Goal: Task Accomplishment & Management: Complete application form

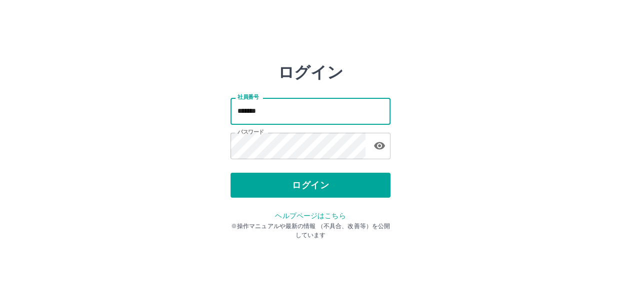
click at [270, 109] on input "*******" at bounding box center [310, 111] width 160 height 26
type input "*******"
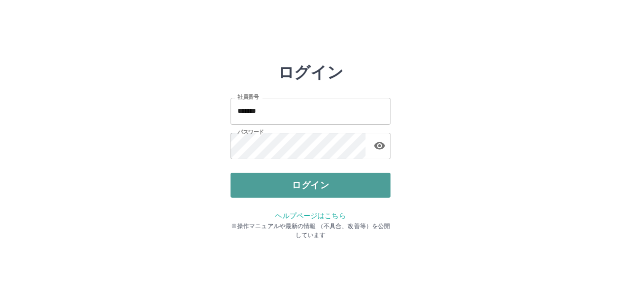
click at [291, 181] on button "ログイン" at bounding box center [310, 185] width 160 height 25
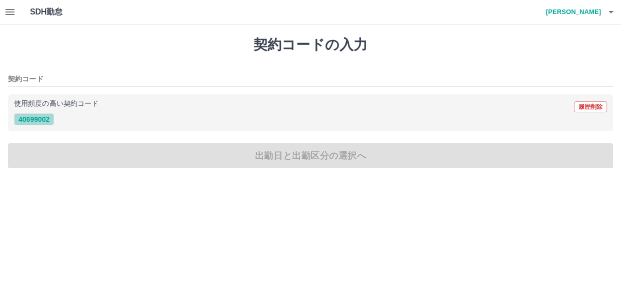
click at [40, 118] on button "40699002" at bounding box center [34, 119] width 40 height 12
type input "********"
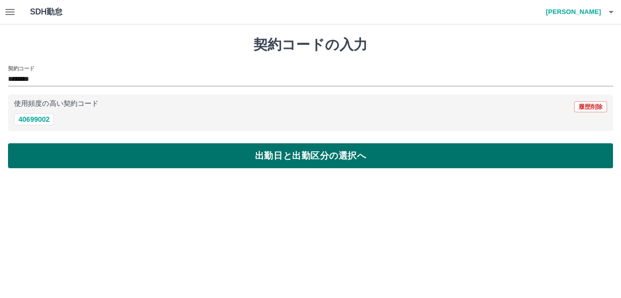
click at [41, 149] on button "出勤日と出勤区分の選択へ" at bounding box center [310, 155] width 605 height 25
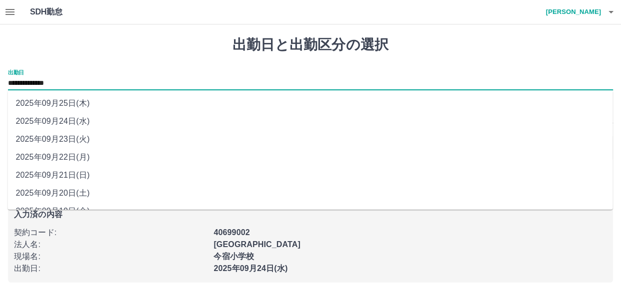
click at [56, 84] on input "**********" at bounding box center [310, 83] width 605 height 12
click at [52, 155] on li "2025年09月22日(月)" at bounding box center [309, 157] width 605 height 18
type input "**********"
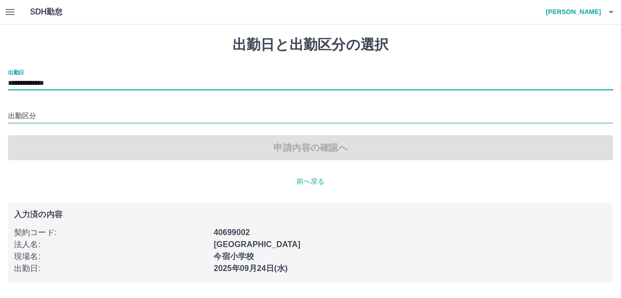
click at [53, 116] on input "出勤区分" at bounding box center [310, 116] width 605 height 12
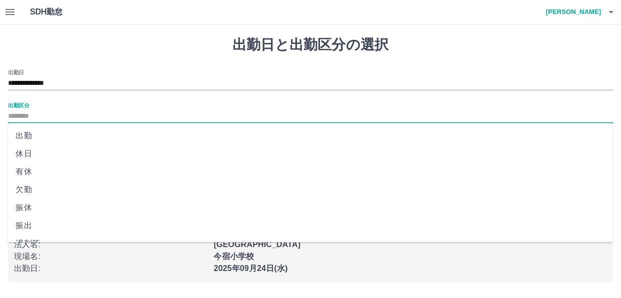
click at [41, 133] on li "出勤" at bounding box center [309, 136] width 605 height 18
type input "**"
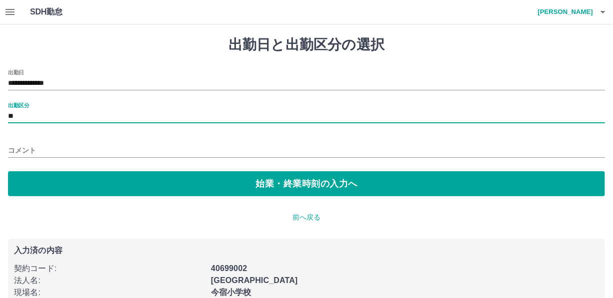
click at [41, 146] on input "コメント" at bounding box center [306, 150] width 597 height 14
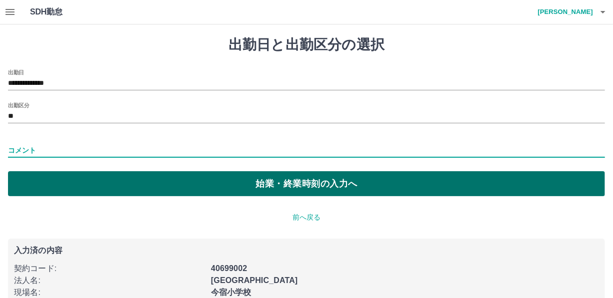
type input "*******"
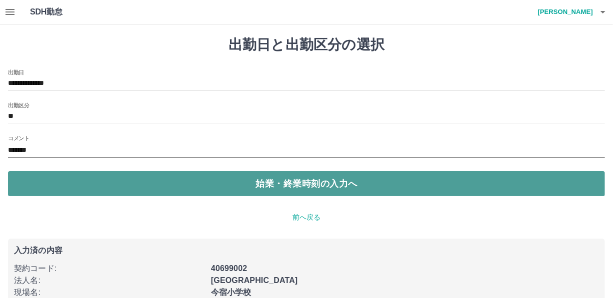
click at [57, 186] on button "始業・終業時刻の入力へ" at bounding box center [306, 183] width 597 height 25
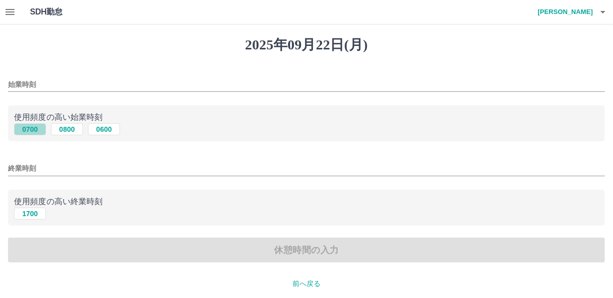
click at [29, 133] on button "0700" at bounding box center [30, 129] width 32 height 12
type input "****"
click at [30, 218] on button "1700" at bounding box center [30, 214] width 32 height 12
type input "****"
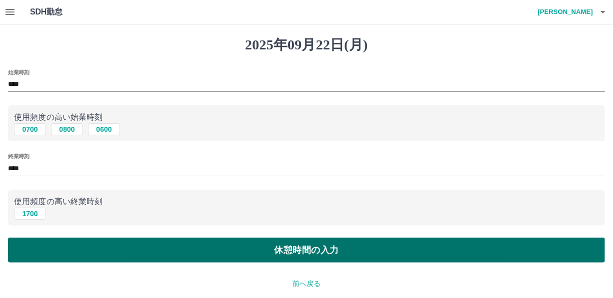
click at [31, 244] on button "休憩時間の入力" at bounding box center [306, 250] width 597 height 25
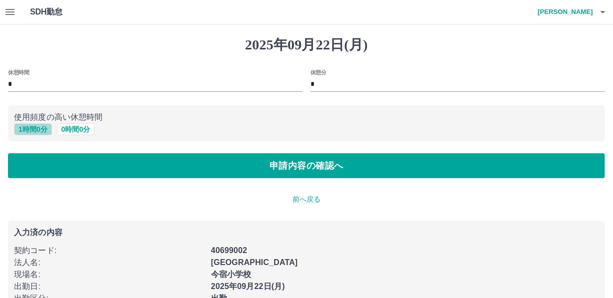
click at [36, 128] on button "1 時間 0 分" at bounding box center [33, 129] width 38 height 12
type input "*"
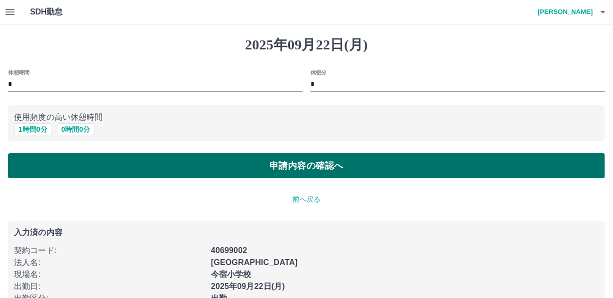
click at [32, 158] on button "申請内容の確認へ" at bounding box center [306, 165] width 597 height 25
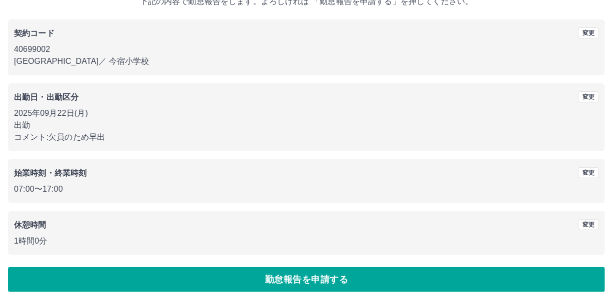
scroll to position [72, 0]
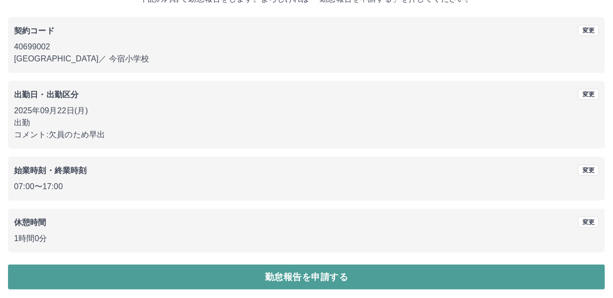
click at [528, 273] on button "勤怠報告を申請する" at bounding box center [306, 277] width 597 height 25
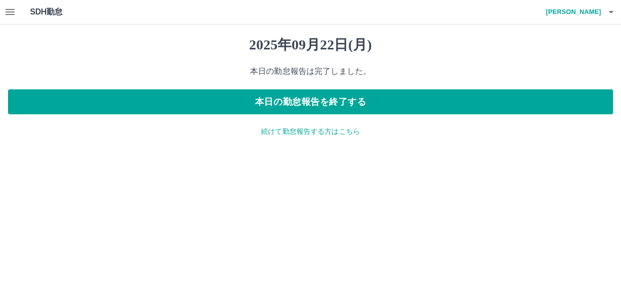
click at [303, 134] on p "続けて勤怠報告する方はこちら" at bounding box center [310, 131] width 605 height 10
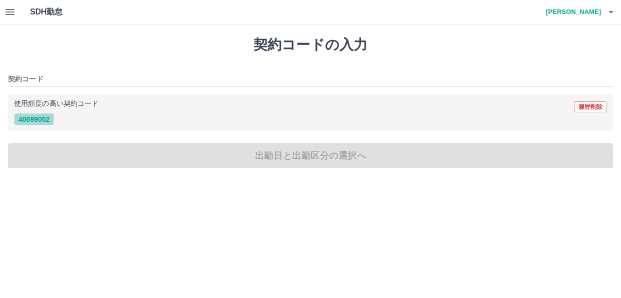
click at [36, 116] on button "40699002" at bounding box center [34, 119] width 40 height 12
type input "********"
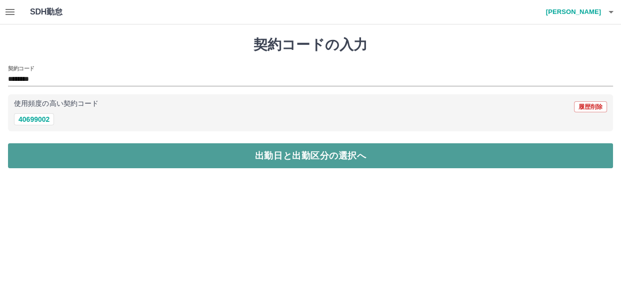
click at [40, 146] on button "出勤日と出勤区分の選択へ" at bounding box center [310, 155] width 605 height 25
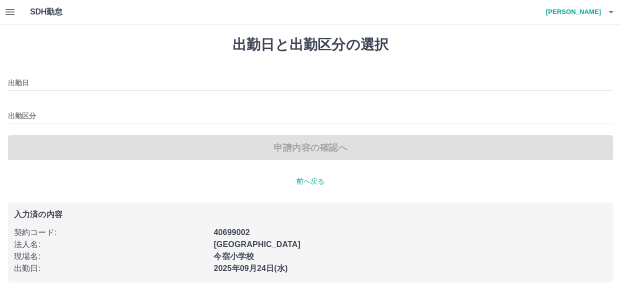
type input "**********"
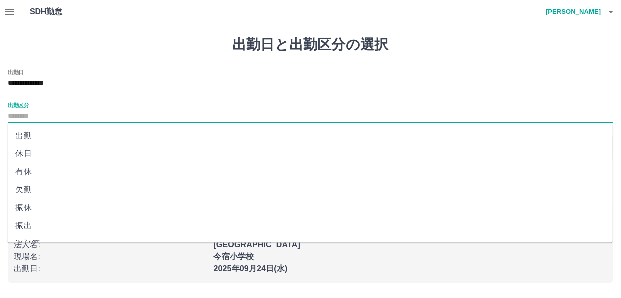
click at [30, 115] on input "出勤区分" at bounding box center [310, 116] width 605 height 12
click at [26, 132] on li "出勤" at bounding box center [309, 136] width 605 height 18
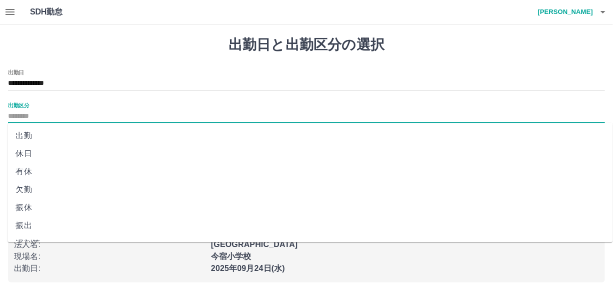
type input "**"
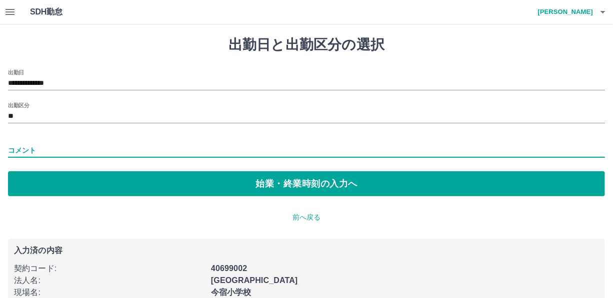
click at [26, 145] on input "コメント" at bounding box center [306, 150] width 597 height 14
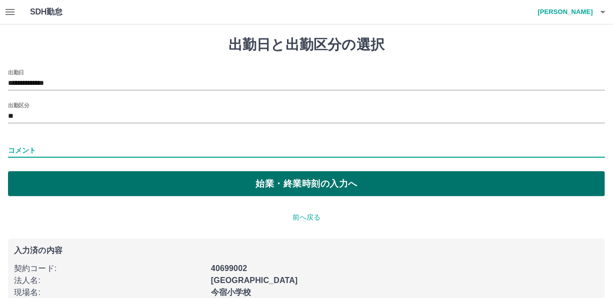
type input "*******"
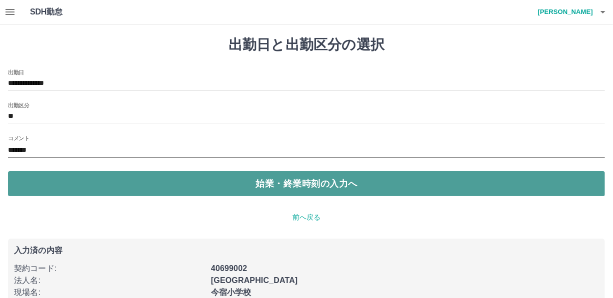
click at [62, 185] on button "始業・終業時刻の入力へ" at bounding box center [306, 183] width 597 height 25
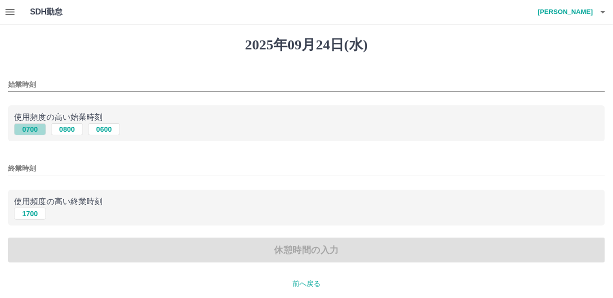
click at [24, 131] on button "0700" at bounding box center [30, 129] width 32 height 12
type input "****"
click at [32, 211] on button "1700" at bounding box center [30, 214] width 32 height 12
type input "****"
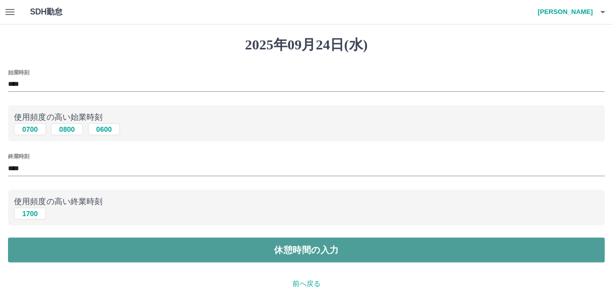
click at [29, 247] on button "休憩時間の入力" at bounding box center [306, 250] width 597 height 25
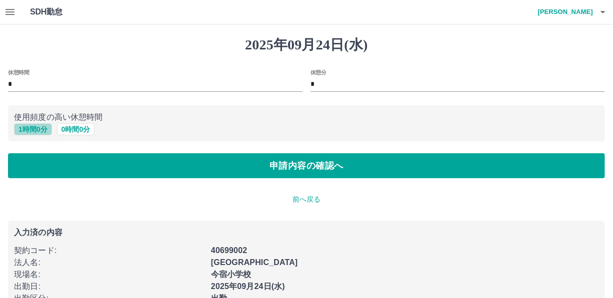
click at [36, 132] on button "1 時間 0 分" at bounding box center [33, 129] width 38 height 12
type input "*"
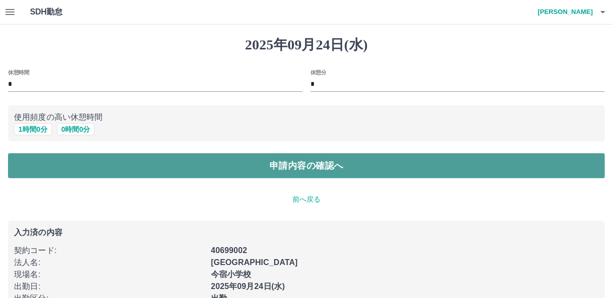
click at [32, 161] on button "申請内容の確認へ" at bounding box center [306, 165] width 597 height 25
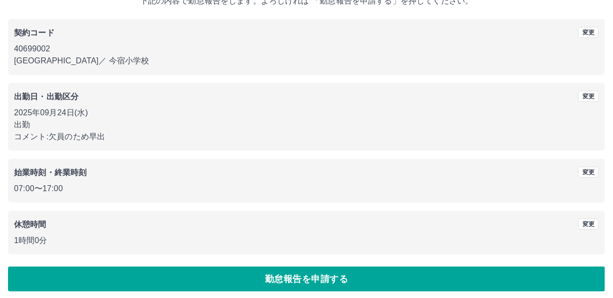
scroll to position [72, 0]
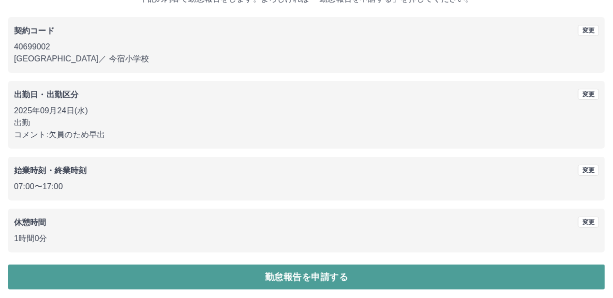
click at [560, 281] on button "勤怠報告を申請する" at bounding box center [306, 277] width 597 height 25
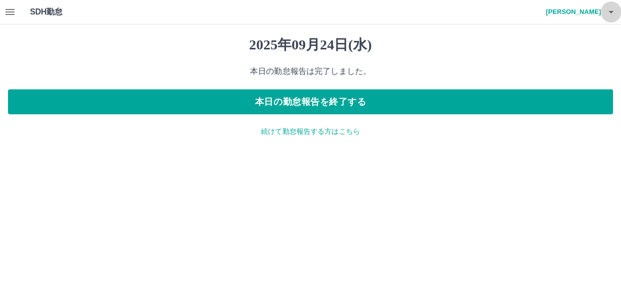
click at [609, 14] on icon "button" at bounding box center [611, 12] width 12 height 12
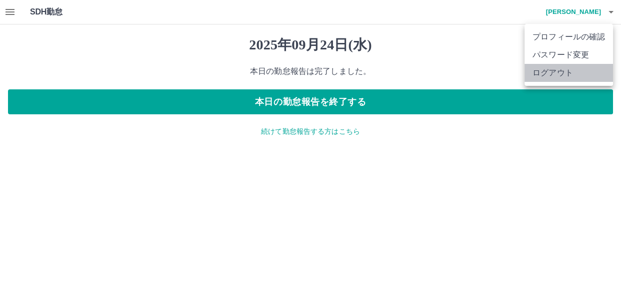
click at [575, 73] on li "ログアウト" at bounding box center [568, 73] width 88 height 18
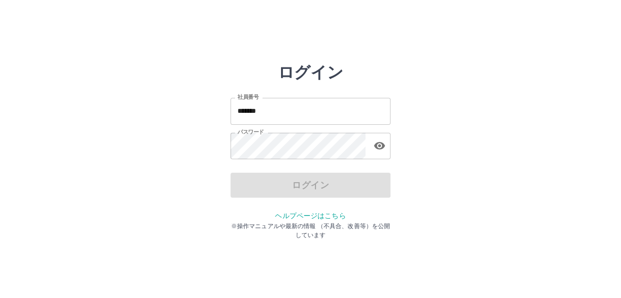
click at [280, 113] on input "*******" at bounding box center [310, 111] width 160 height 26
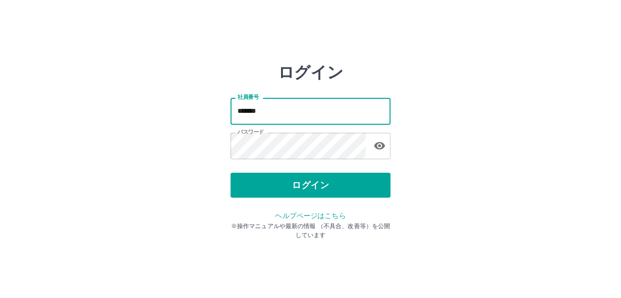
type input "*******"
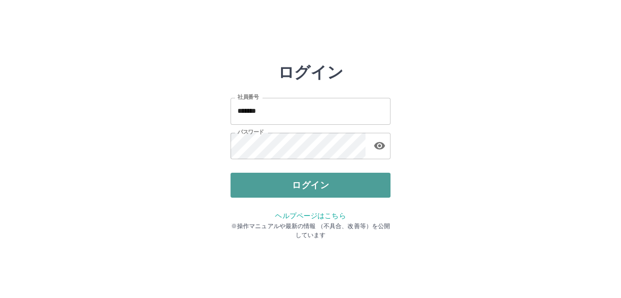
click at [303, 188] on button "ログイン" at bounding box center [310, 185] width 160 height 25
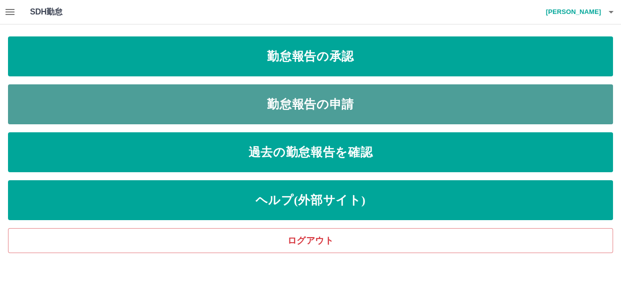
click at [209, 100] on link "勤怠報告の申請" at bounding box center [310, 104] width 605 height 40
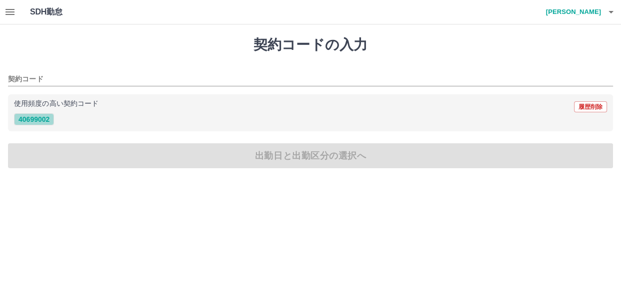
click at [30, 119] on button "40699002" at bounding box center [34, 119] width 40 height 12
type input "********"
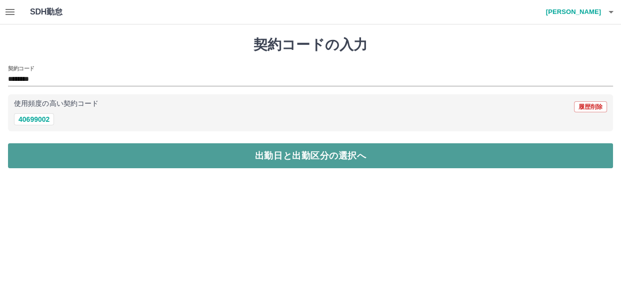
click at [30, 150] on button "出勤日と出勤区分の選択へ" at bounding box center [310, 155] width 605 height 25
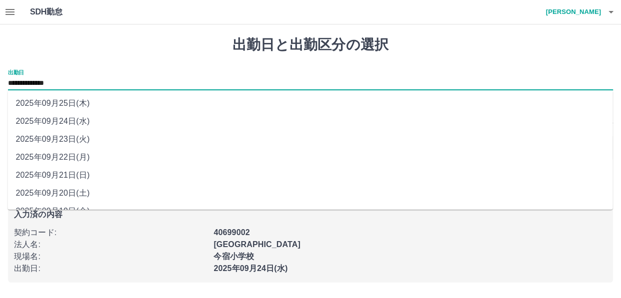
click at [46, 83] on input "**********" at bounding box center [310, 83] width 605 height 12
click at [51, 154] on li "2025年09月22日(月)" at bounding box center [309, 157] width 605 height 18
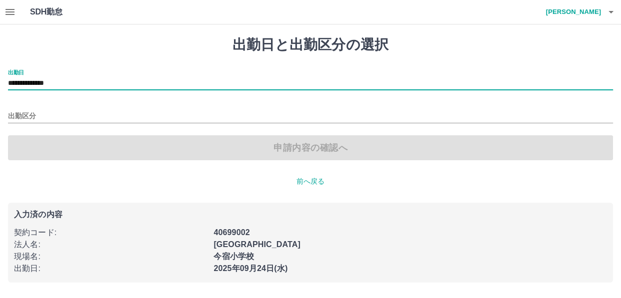
type input "**********"
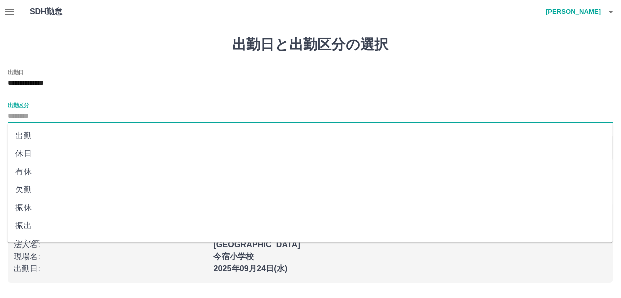
click at [48, 111] on input "出勤区分" at bounding box center [310, 116] width 605 height 12
click at [28, 137] on li "出勤" at bounding box center [309, 136] width 605 height 18
type input "**"
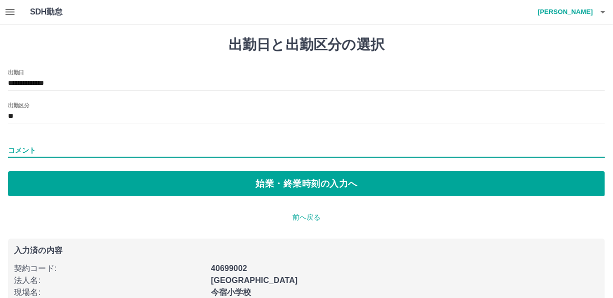
click at [28, 148] on input "コメント" at bounding box center [306, 150] width 597 height 14
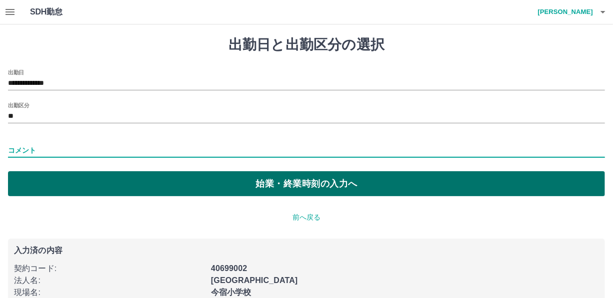
type input "*******"
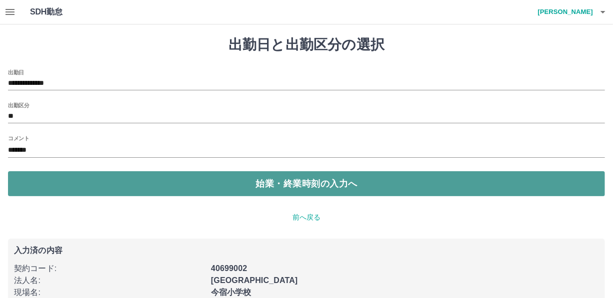
click at [62, 188] on button "始業・終業時刻の入力へ" at bounding box center [306, 183] width 597 height 25
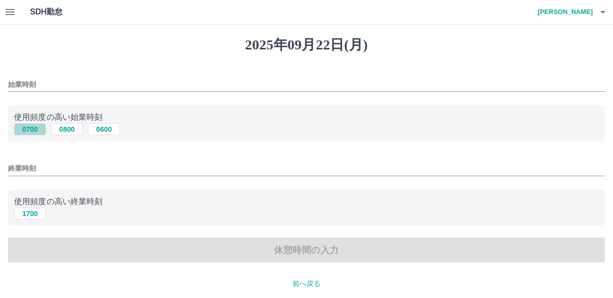
click at [29, 131] on button "0700" at bounding box center [30, 129] width 32 height 12
type input "****"
click at [29, 216] on button "1700" at bounding box center [30, 214] width 32 height 12
type input "****"
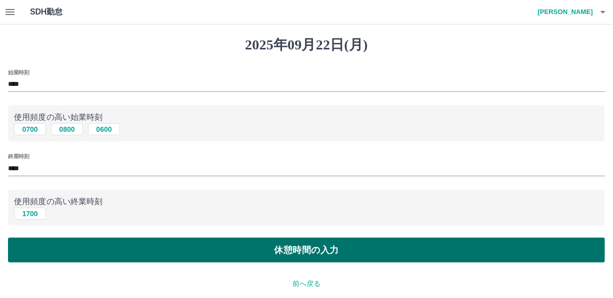
click at [35, 245] on button "休憩時間の入力" at bounding box center [306, 250] width 597 height 25
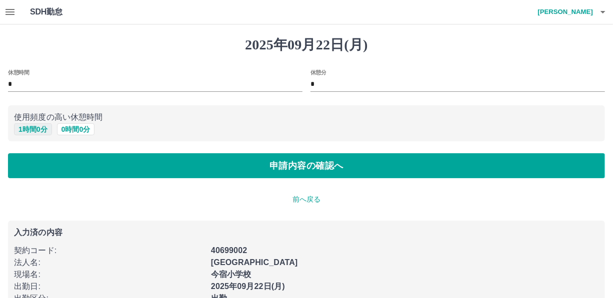
click at [27, 130] on button "1 時間 0 分" at bounding box center [33, 129] width 38 height 12
type input "*"
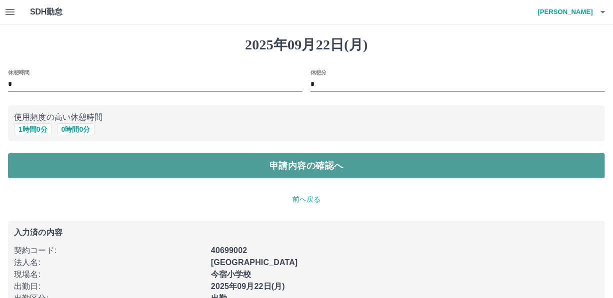
click at [32, 162] on button "申請内容の確認へ" at bounding box center [306, 165] width 597 height 25
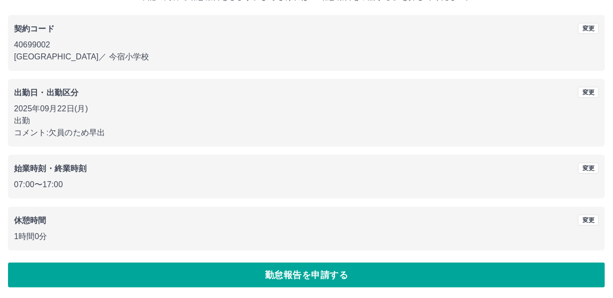
scroll to position [75, 0]
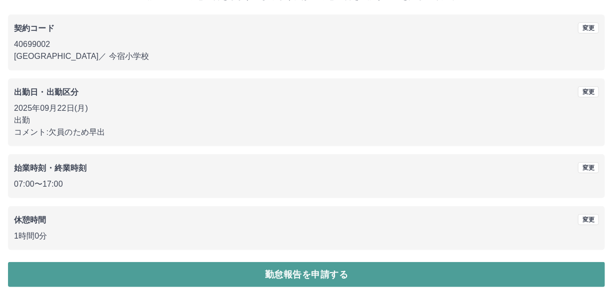
click at [556, 278] on button "勤怠報告を申請する" at bounding box center [306, 274] width 597 height 25
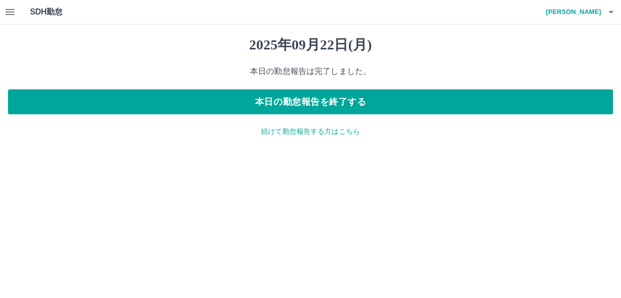
click at [306, 130] on p "続けて勤怠報告する方はこちら" at bounding box center [310, 131] width 605 height 10
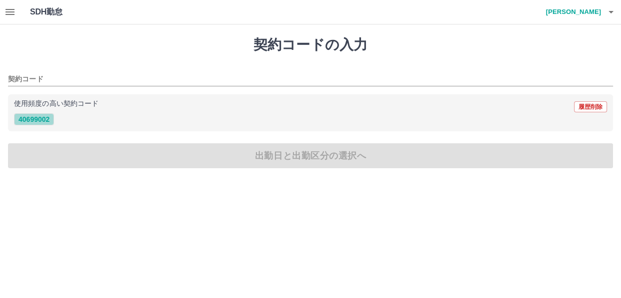
click at [31, 121] on button "40699002" at bounding box center [34, 119] width 40 height 12
type input "********"
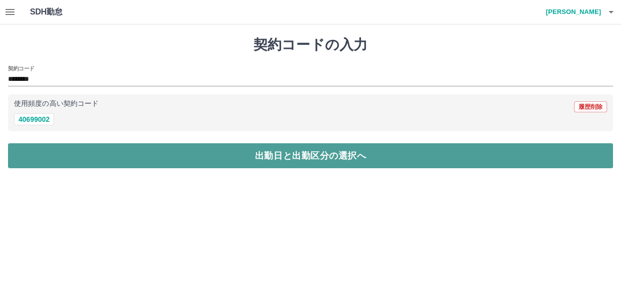
click at [34, 157] on button "出勤日と出勤区分の選択へ" at bounding box center [310, 155] width 605 height 25
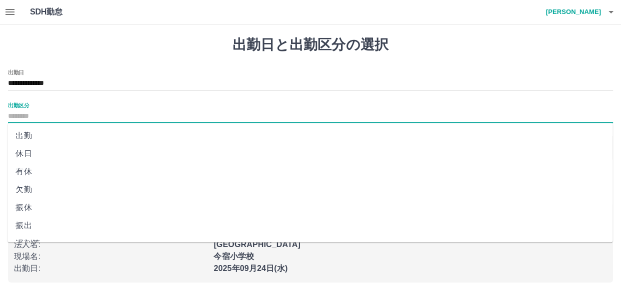
click at [29, 110] on input "出勤区分" at bounding box center [310, 116] width 605 height 12
click at [25, 133] on li "出勤" at bounding box center [309, 136] width 605 height 18
type input "**"
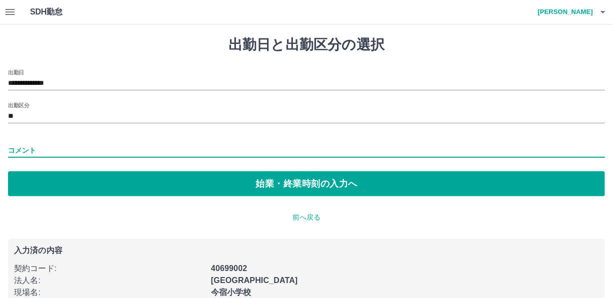
click at [25, 144] on input "コメント" at bounding box center [306, 150] width 597 height 14
type input "*******"
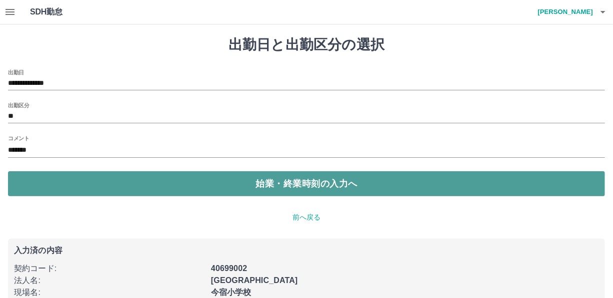
click at [67, 182] on button "始業・終業時刻の入力へ" at bounding box center [306, 183] width 597 height 25
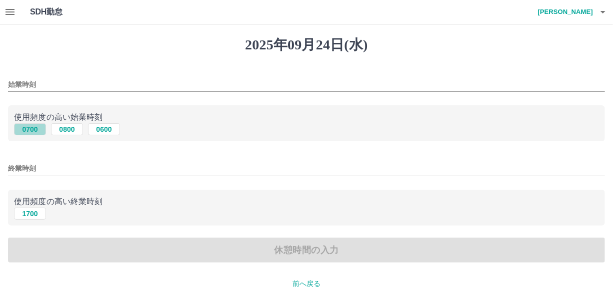
click at [25, 130] on button "0700" at bounding box center [30, 129] width 32 height 12
type input "****"
click at [29, 213] on button "1700" at bounding box center [30, 214] width 32 height 12
type input "****"
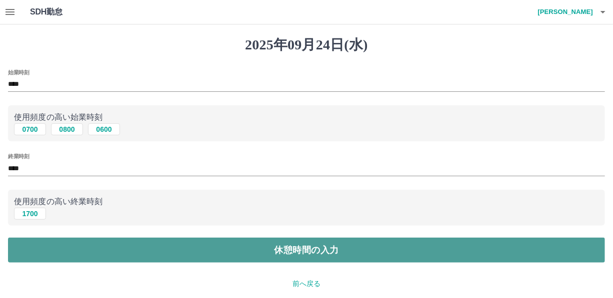
click at [27, 243] on button "休憩時間の入力" at bounding box center [306, 250] width 597 height 25
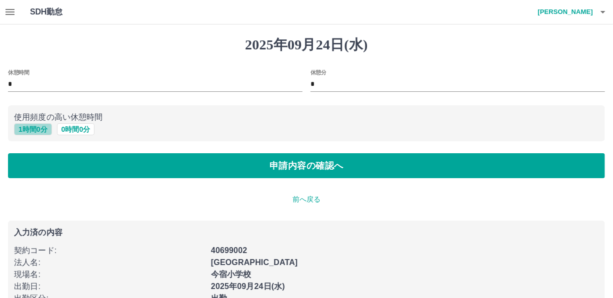
click at [35, 129] on button "1 時間 0 分" at bounding box center [33, 129] width 38 height 12
type input "*"
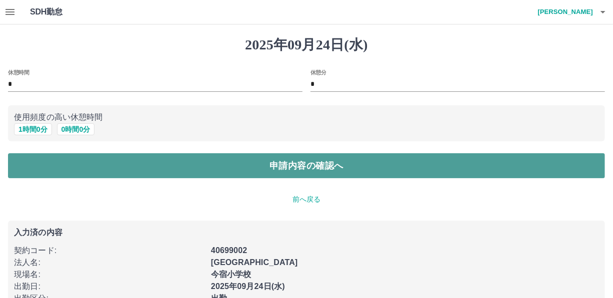
click at [36, 169] on button "申請内容の確認へ" at bounding box center [306, 165] width 597 height 25
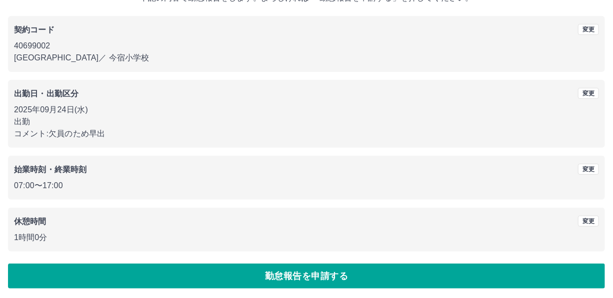
scroll to position [75, 0]
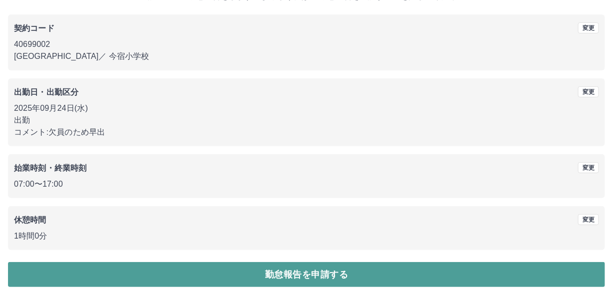
click at [567, 278] on button "勤怠報告を申請する" at bounding box center [306, 274] width 597 height 25
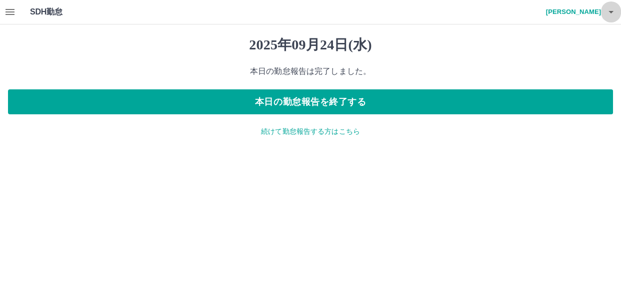
click at [611, 11] on icon "button" at bounding box center [610, 12] width 5 height 2
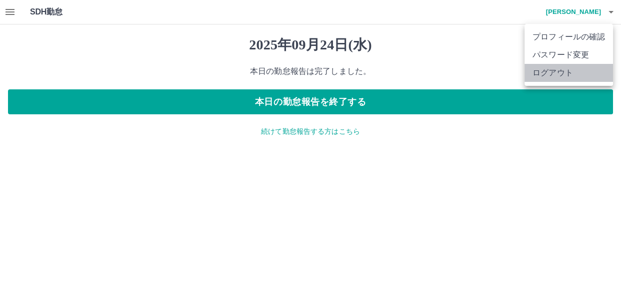
click at [575, 71] on li "ログアウト" at bounding box center [568, 73] width 88 height 18
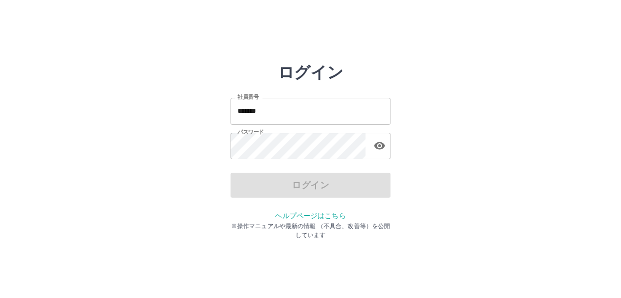
click at [288, 114] on input "*******" at bounding box center [310, 111] width 160 height 26
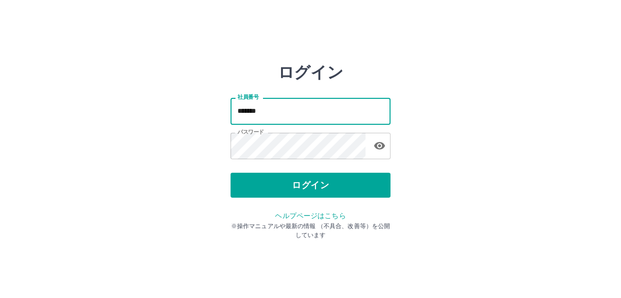
type input "*******"
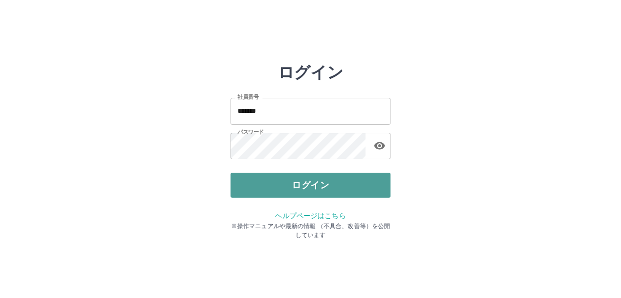
click at [296, 189] on button "ログイン" at bounding box center [310, 185] width 160 height 25
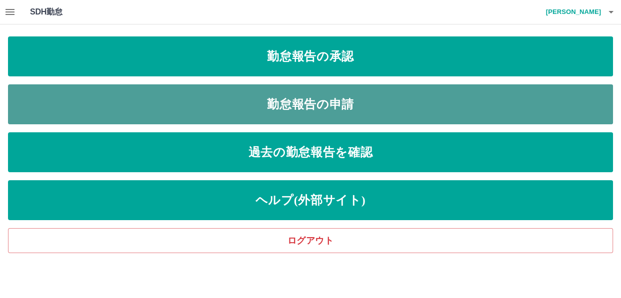
click at [205, 101] on link "勤怠報告の申請" at bounding box center [310, 104] width 605 height 40
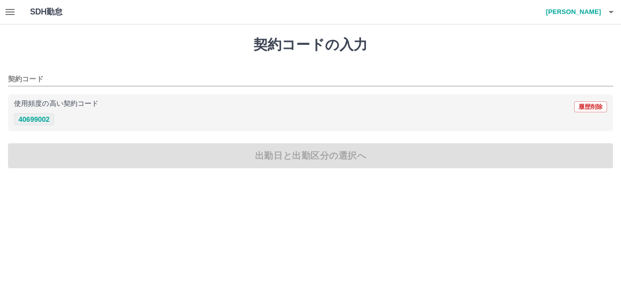
click at [47, 120] on button "40699002" at bounding box center [34, 119] width 40 height 12
type input "********"
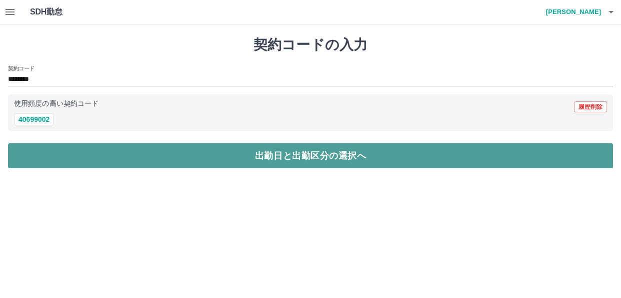
click at [45, 150] on button "出勤日と出勤区分の選択へ" at bounding box center [310, 155] width 605 height 25
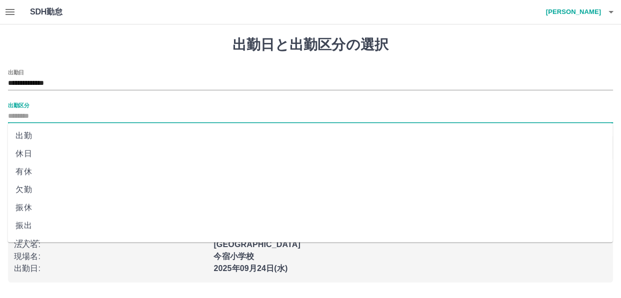
click at [48, 115] on input "出勤区分" at bounding box center [310, 116] width 605 height 12
click at [32, 132] on li "出勤" at bounding box center [309, 136] width 605 height 18
type input "**"
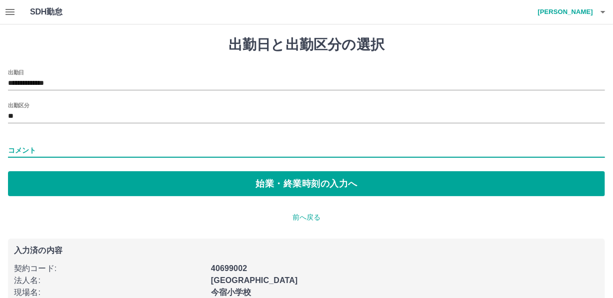
click at [30, 149] on input "コメント" at bounding box center [306, 150] width 597 height 14
type input "*******"
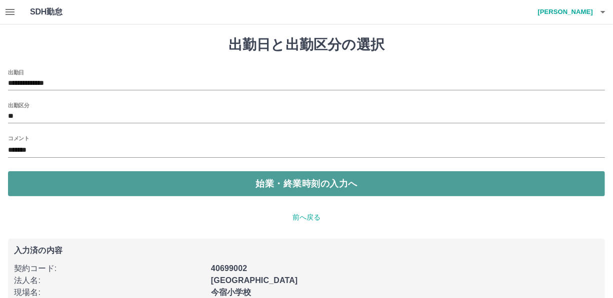
click at [67, 186] on button "始業・終業時刻の入力へ" at bounding box center [306, 183] width 597 height 25
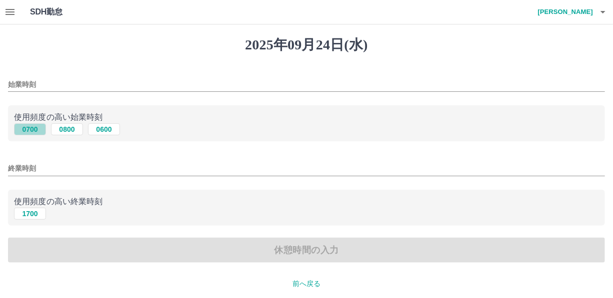
click at [26, 128] on button "0700" at bounding box center [30, 129] width 32 height 12
type input "****"
click at [23, 213] on button "1700" at bounding box center [30, 214] width 32 height 12
type input "****"
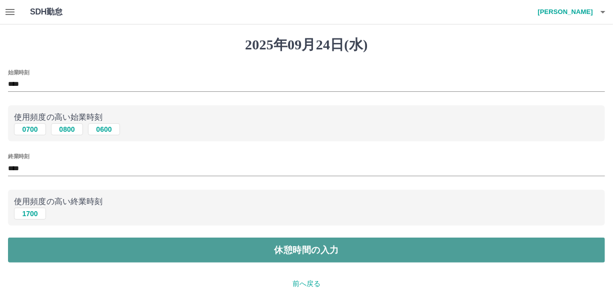
click at [24, 244] on button "休憩時間の入力" at bounding box center [306, 250] width 597 height 25
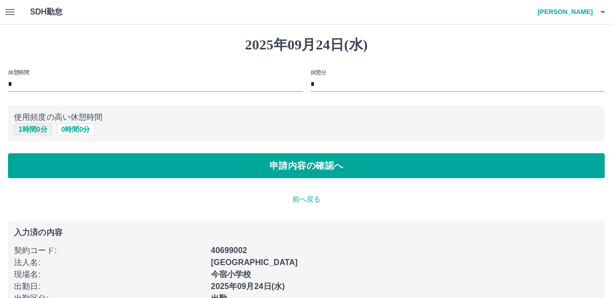
click at [30, 130] on button "1 時間 0 分" at bounding box center [33, 129] width 38 height 12
type input "*"
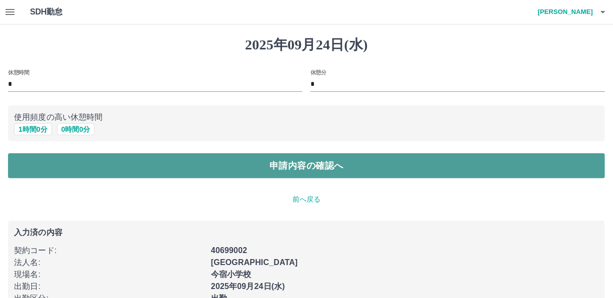
click at [27, 163] on button "申請内容の確認へ" at bounding box center [306, 165] width 597 height 25
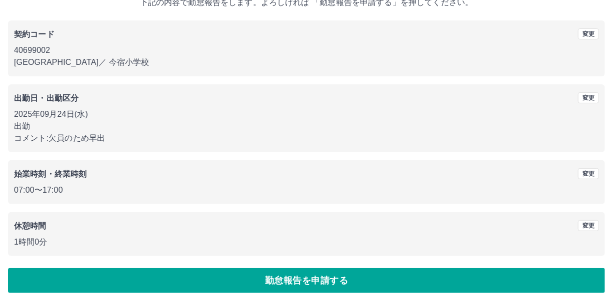
scroll to position [72, 0]
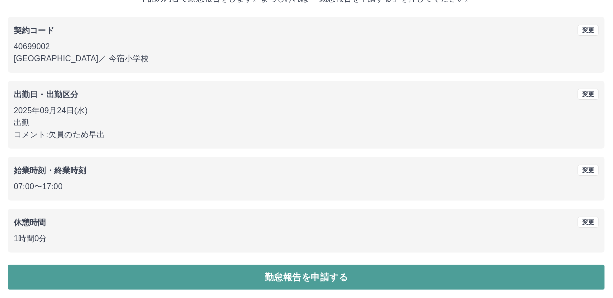
click at [558, 275] on button "勤怠報告を申請する" at bounding box center [306, 277] width 597 height 25
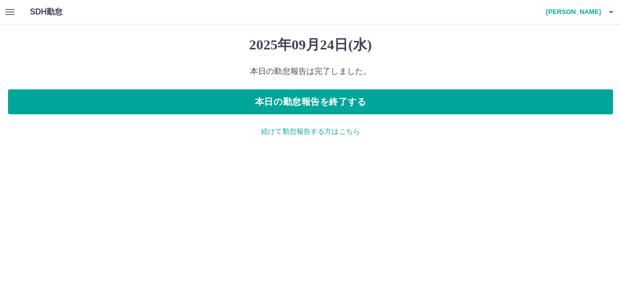
click at [317, 124] on div "2025年09月24日(水) 本日の勤怠報告は完了しました。 本日の勤怠報告を終了する 続けて勤怠報告する方はこちら" at bounding box center [310, 86] width 621 height 124
click at [316, 134] on p "続けて勤怠報告する方はこちら" at bounding box center [310, 131] width 605 height 10
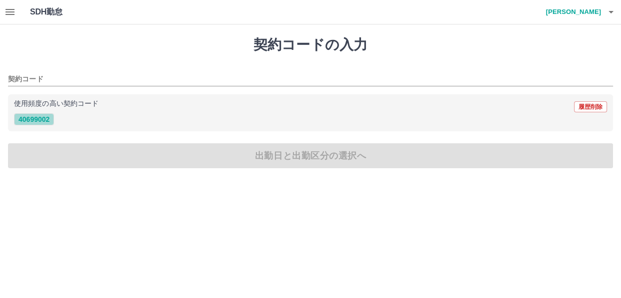
click at [39, 120] on button "40699002" at bounding box center [34, 119] width 40 height 12
type input "********"
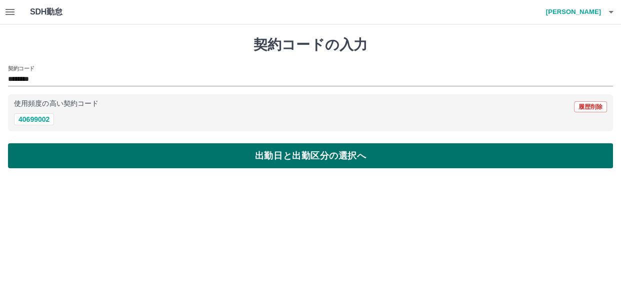
click at [42, 146] on button "出勤日と出勤区分の選択へ" at bounding box center [310, 155] width 605 height 25
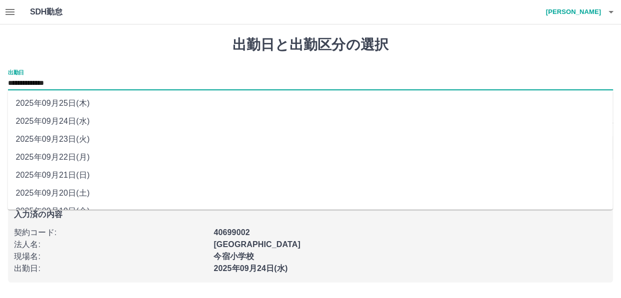
click at [41, 80] on input "**********" at bounding box center [310, 83] width 605 height 12
click at [40, 160] on li "2025年09月22日(月)" at bounding box center [309, 157] width 605 height 18
type input "**********"
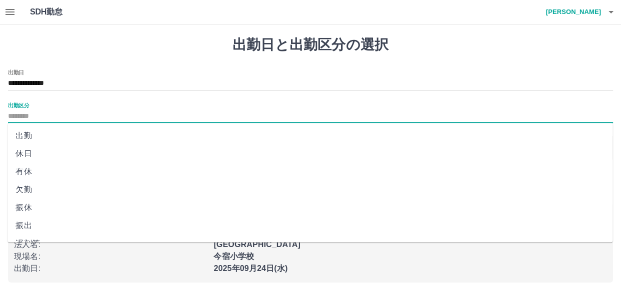
click at [40, 117] on input "出勤区分" at bounding box center [310, 116] width 605 height 12
click at [32, 135] on li "出勤" at bounding box center [309, 136] width 605 height 18
type input "**"
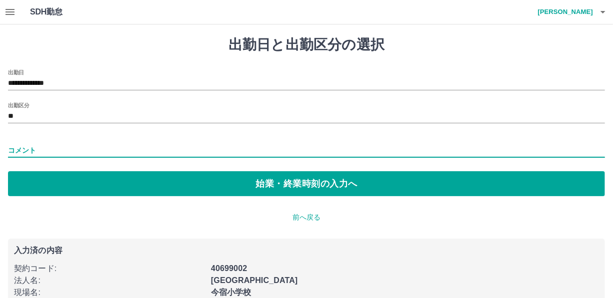
click at [31, 147] on input "コメント" at bounding box center [306, 150] width 597 height 14
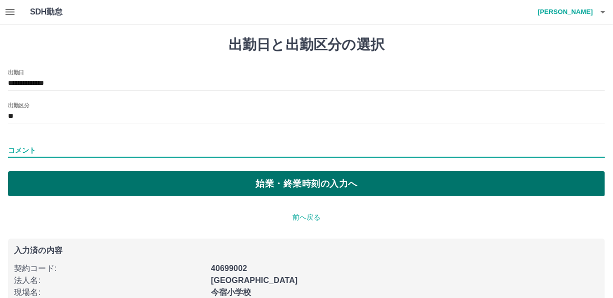
type input "*******"
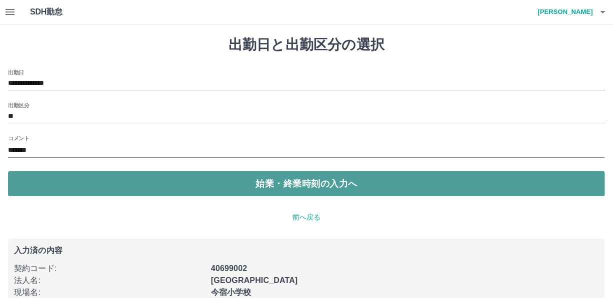
click at [58, 181] on button "始業・終業時刻の入力へ" at bounding box center [306, 183] width 597 height 25
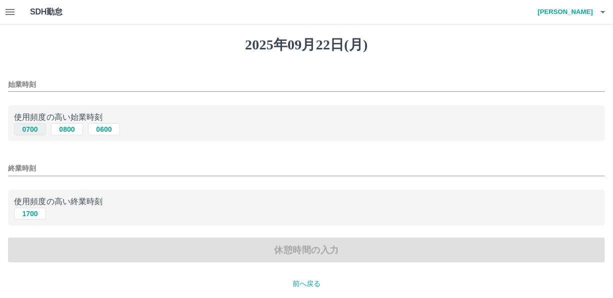
click at [29, 130] on button "0700" at bounding box center [30, 129] width 32 height 12
type input "****"
click at [29, 218] on button "1700" at bounding box center [30, 214] width 32 height 12
type input "****"
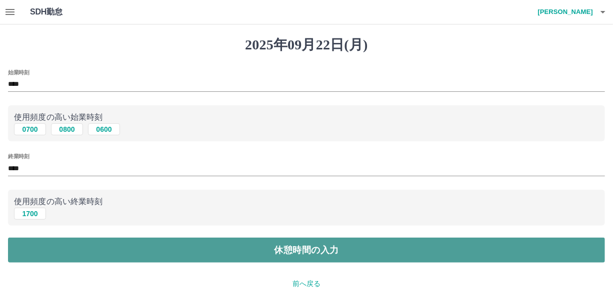
click at [30, 243] on button "休憩時間の入力" at bounding box center [306, 250] width 597 height 25
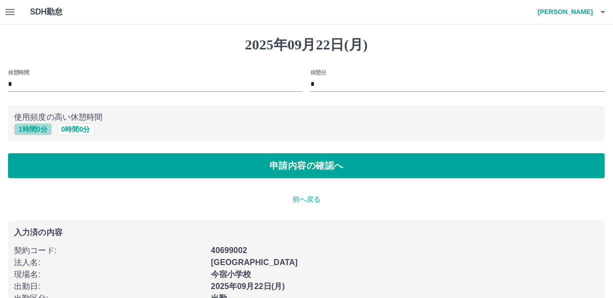
click at [35, 129] on button "1 時間 0 分" at bounding box center [33, 129] width 38 height 12
type input "*"
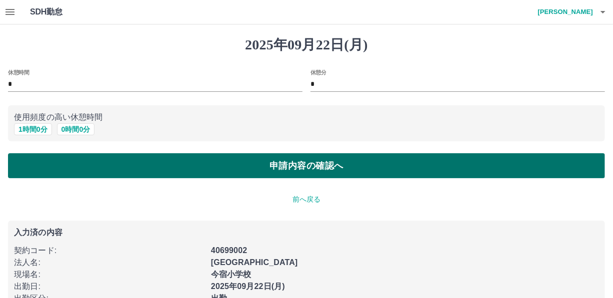
click at [34, 160] on button "申請内容の確認へ" at bounding box center [306, 165] width 597 height 25
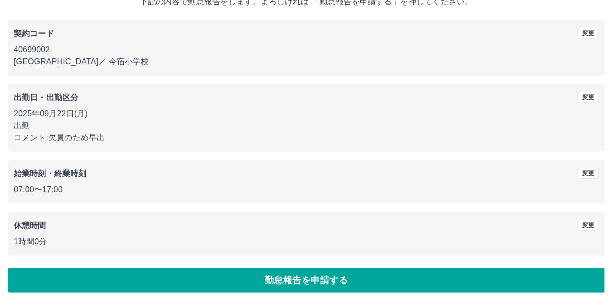
scroll to position [72, 0]
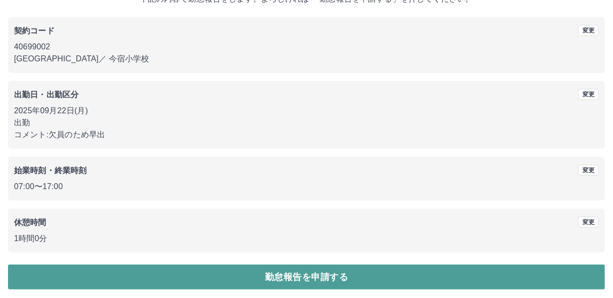
click at [548, 275] on button "勤怠報告を申請する" at bounding box center [306, 277] width 597 height 25
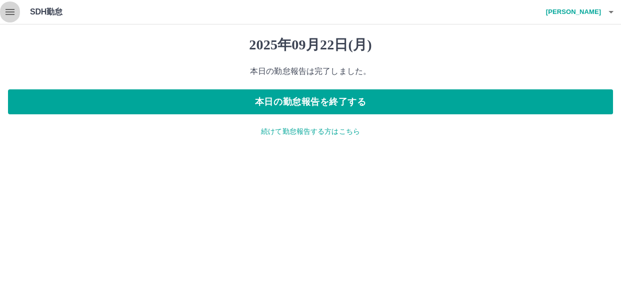
click at [11, 13] on icon "button" at bounding box center [10, 12] width 12 height 12
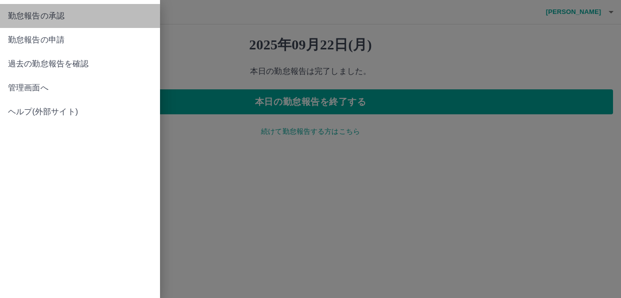
click at [11, 13] on span "勤怠報告の承認" at bounding box center [80, 16] width 144 height 12
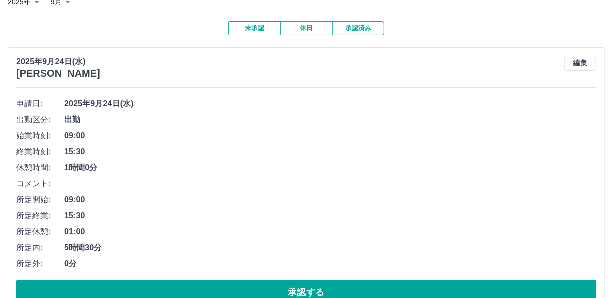
scroll to position [72, 0]
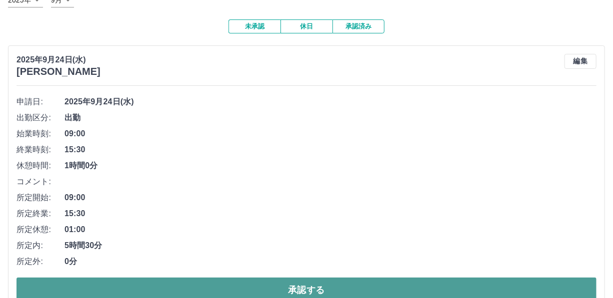
click at [570, 289] on button "承認する" at bounding box center [306, 290] width 580 height 25
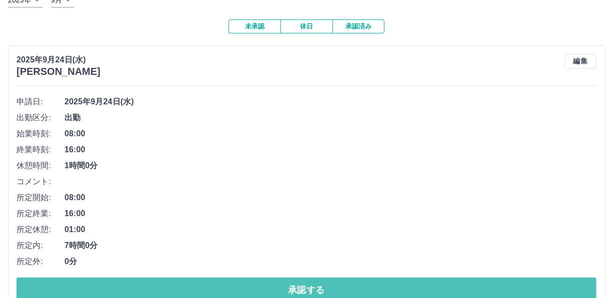
click at [570, 289] on button "承認する" at bounding box center [306, 290] width 580 height 25
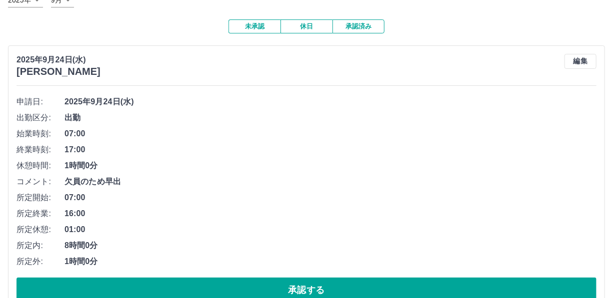
click at [570, 289] on button "承認する" at bounding box center [306, 290] width 580 height 25
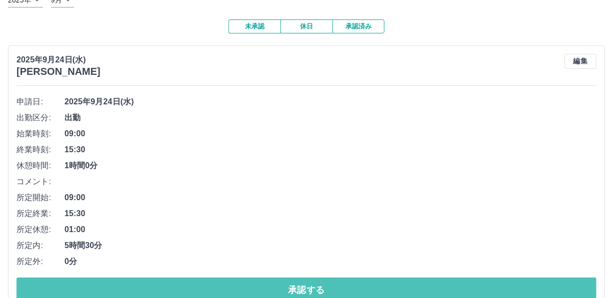
click at [570, 289] on button "承認する" at bounding box center [306, 290] width 580 height 25
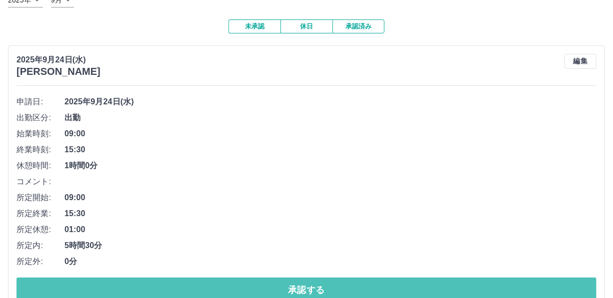
click at [570, 289] on button "承認する" at bounding box center [306, 290] width 580 height 25
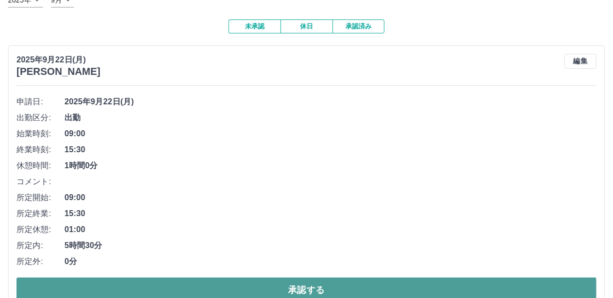
click at [564, 285] on button "承認する" at bounding box center [306, 290] width 580 height 25
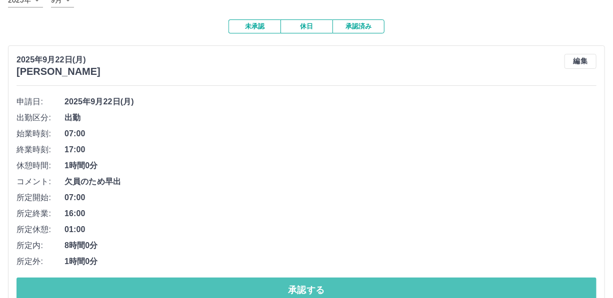
click at [564, 285] on button "承認する" at bounding box center [306, 290] width 580 height 25
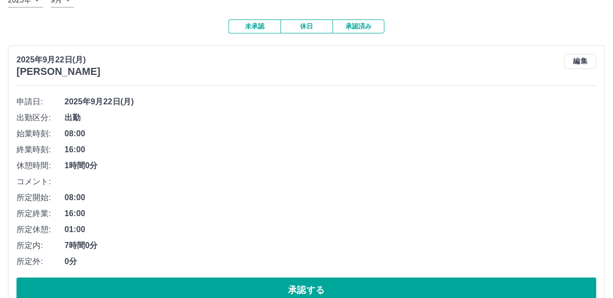
click at [564, 285] on button "承認する" at bounding box center [306, 290] width 580 height 25
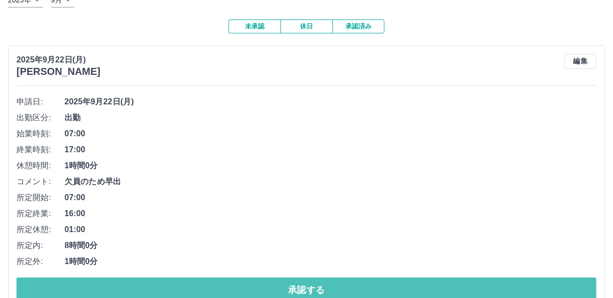
click at [564, 285] on button "承認する" at bounding box center [306, 290] width 580 height 25
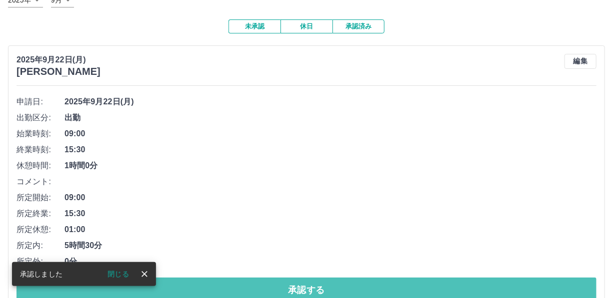
click at [564, 285] on button "承認する" at bounding box center [306, 290] width 580 height 25
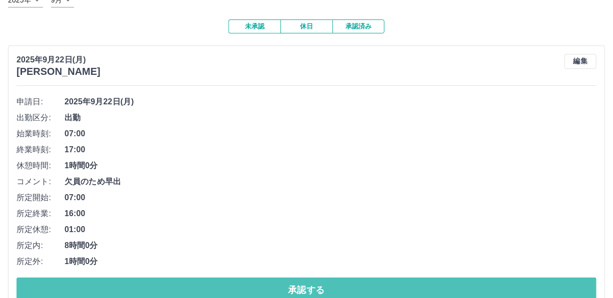
click at [564, 285] on button "承認する" at bounding box center [306, 290] width 580 height 25
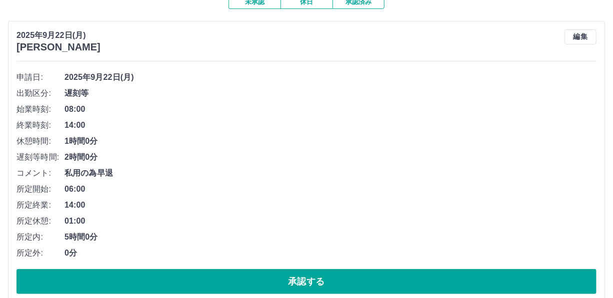
scroll to position [109, 0]
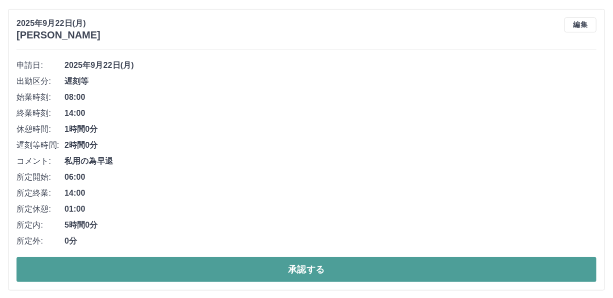
click at [565, 270] on button "承認する" at bounding box center [306, 269] width 580 height 25
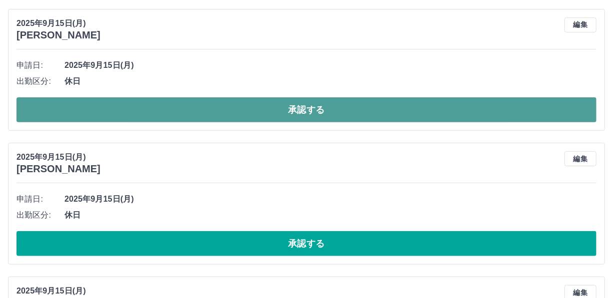
click at [468, 117] on button "承認する" at bounding box center [306, 109] width 580 height 25
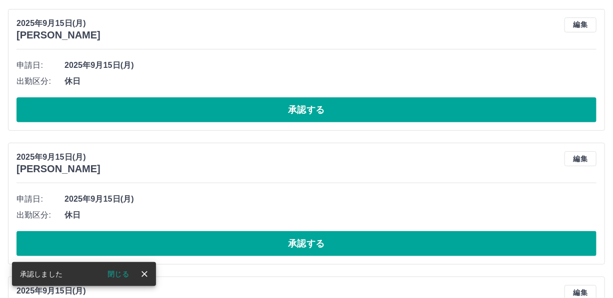
scroll to position [0, 0]
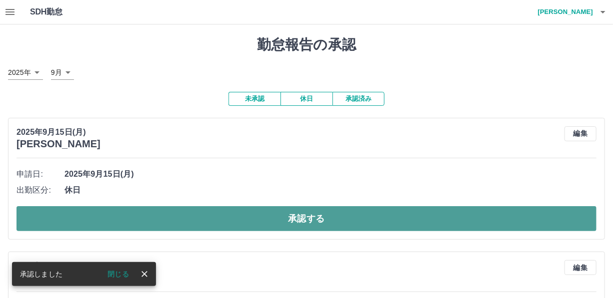
click at [470, 217] on button "承認する" at bounding box center [306, 218] width 580 height 25
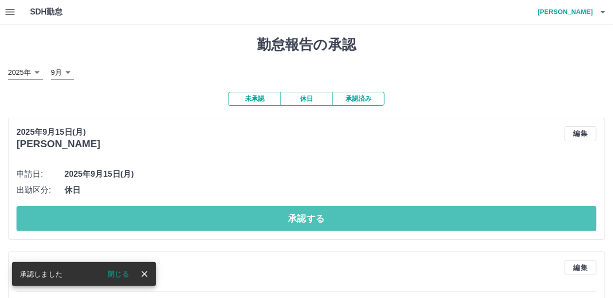
click at [470, 217] on button "承認する" at bounding box center [306, 218] width 580 height 25
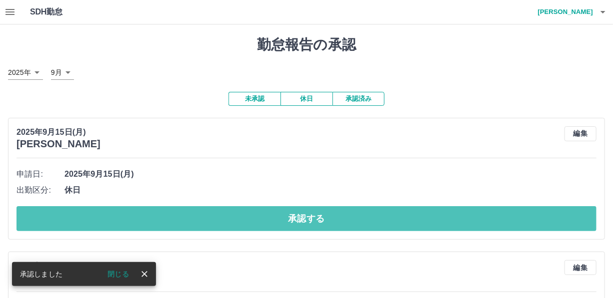
click at [470, 217] on button "承認する" at bounding box center [306, 218] width 580 height 25
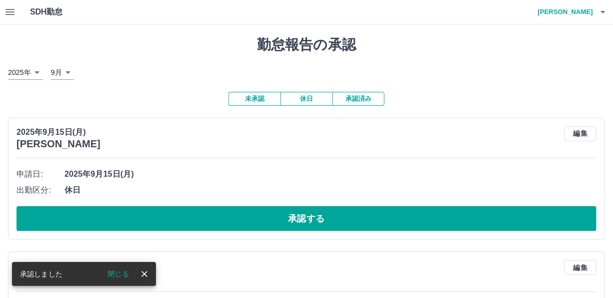
click at [470, 217] on button "承認する" at bounding box center [306, 218] width 580 height 25
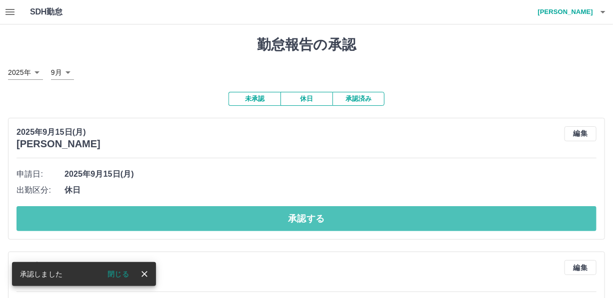
click at [470, 217] on button "承認する" at bounding box center [306, 218] width 580 height 25
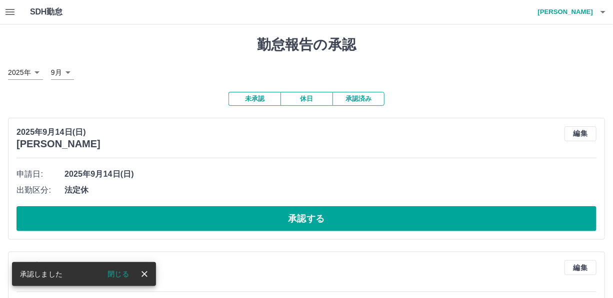
click at [470, 217] on button "承認する" at bounding box center [306, 218] width 580 height 25
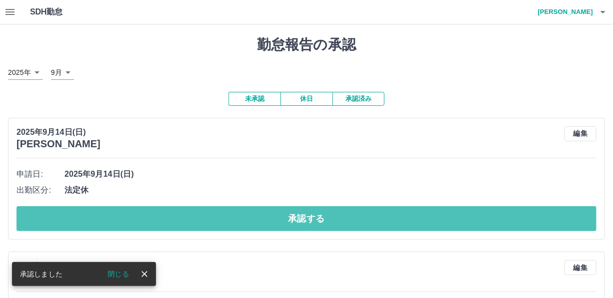
click at [470, 217] on button "承認する" at bounding box center [306, 218] width 580 height 25
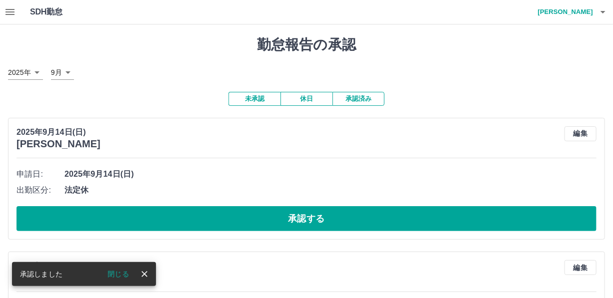
click at [470, 217] on button "承認する" at bounding box center [306, 218] width 580 height 25
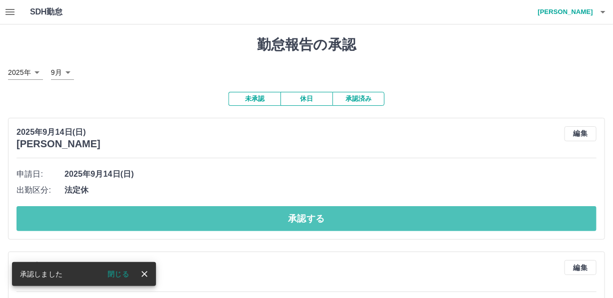
click at [470, 217] on button "承認する" at bounding box center [306, 218] width 580 height 25
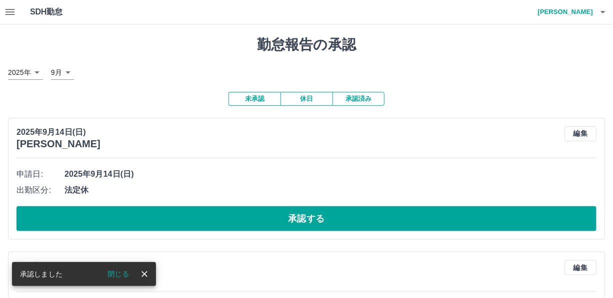
click at [470, 217] on button "承認する" at bounding box center [306, 218] width 580 height 25
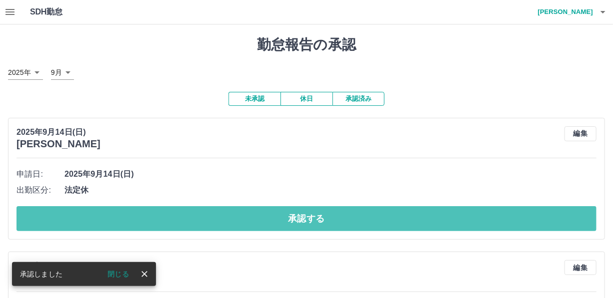
click at [470, 217] on button "承認する" at bounding box center [306, 218] width 580 height 25
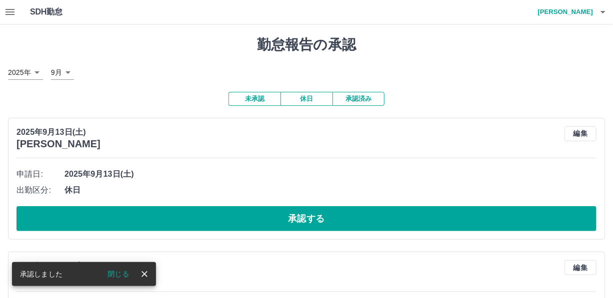
click at [470, 217] on button "承認する" at bounding box center [306, 218] width 580 height 25
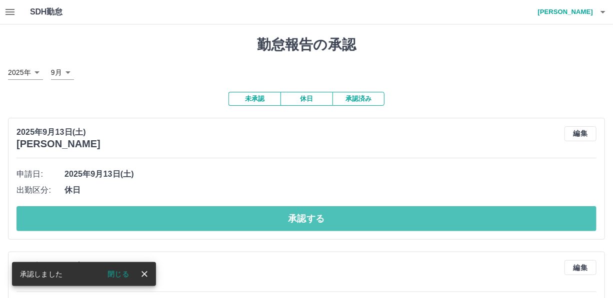
click at [470, 217] on button "承認する" at bounding box center [306, 218] width 580 height 25
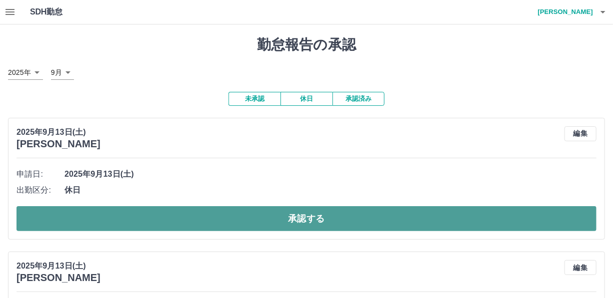
click at [470, 217] on button "承認する" at bounding box center [306, 218] width 580 height 25
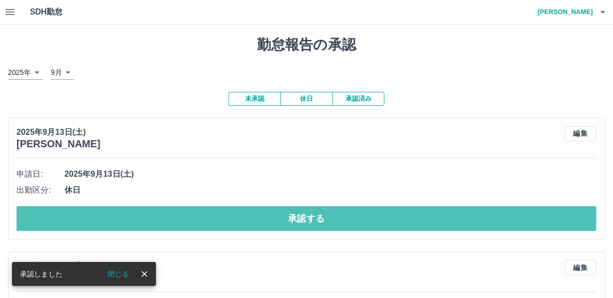
click at [470, 217] on button "承認する" at bounding box center [306, 218] width 580 height 25
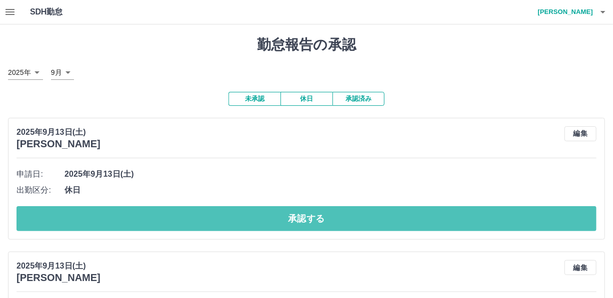
click at [470, 217] on button "承認する" at bounding box center [306, 218] width 580 height 25
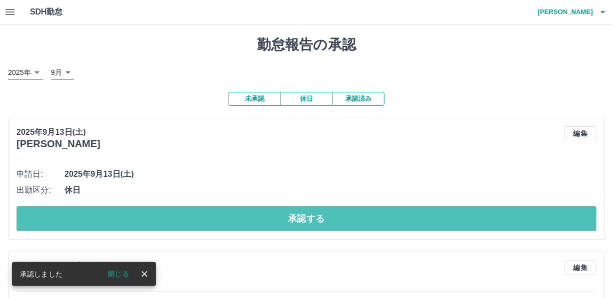
click at [470, 217] on button "承認する" at bounding box center [306, 218] width 580 height 25
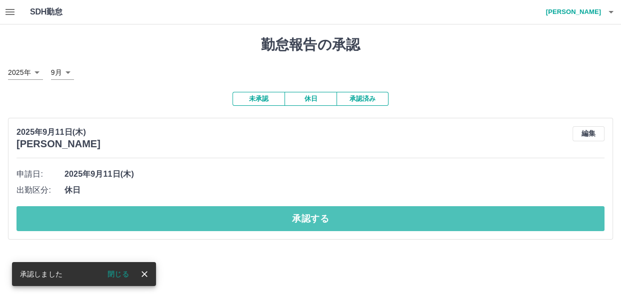
click at [470, 217] on button "承認する" at bounding box center [310, 218] width 588 height 25
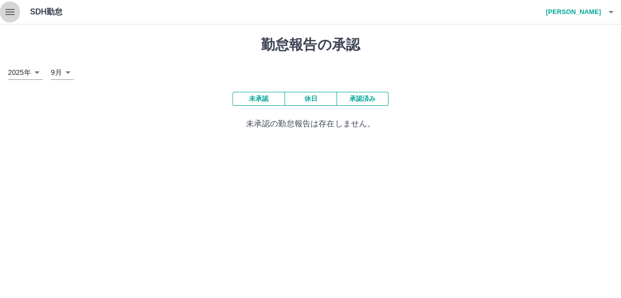
click at [9, 11] on icon "button" at bounding box center [9, 12] width 9 height 6
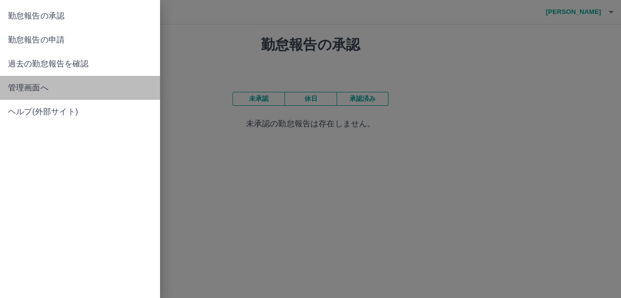
click at [38, 86] on span "管理画面へ" at bounding box center [80, 88] width 144 height 12
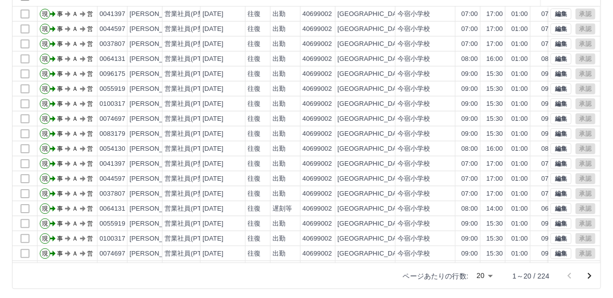
scroll to position [124, 0]
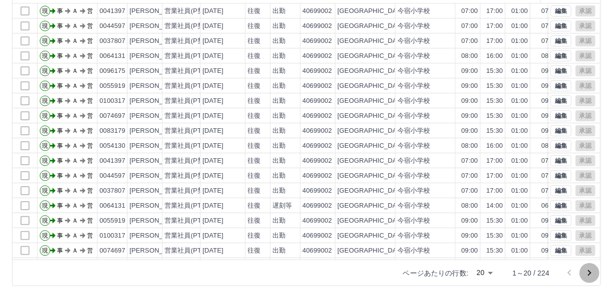
click at [589, 272] on icon "次のページへ" at bounding box center [589, 273] width 12 height 12
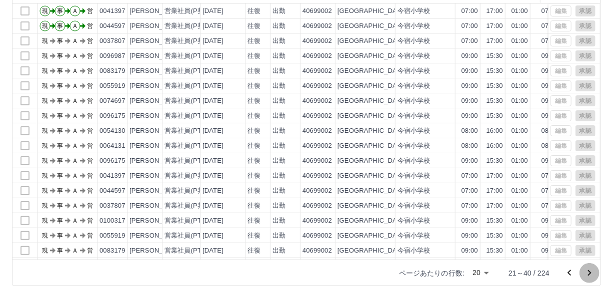
click at [589, 272] on icon "次のページへ" at bounding box center [589, 273] width 12 height 12
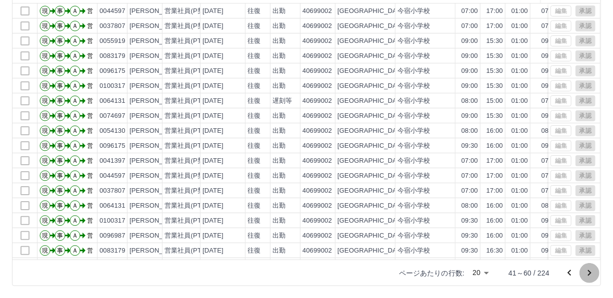
click at [589, 272] on icon "次のページへ" at bounding box center [589, 273] width 12 height 12
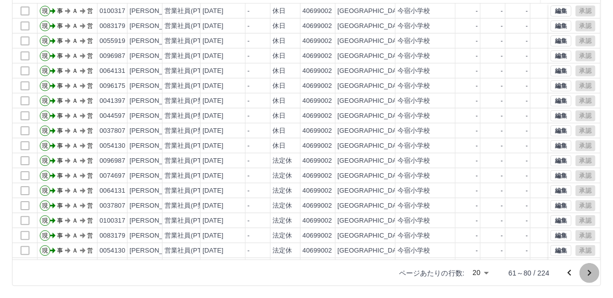
click at [589, 272] on icon "次のページへ" at bounding box center [589, 273] width 12 height 12
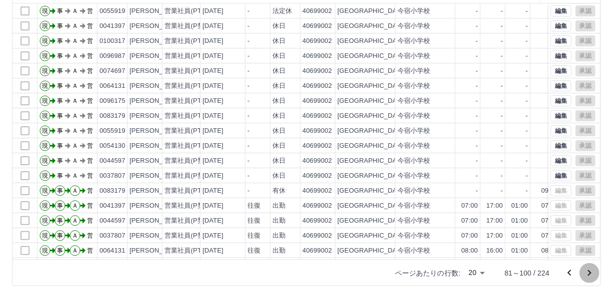
click at [589, 272] on icon "次のページへ" at bounding box center [589, 273] width 12 height 12
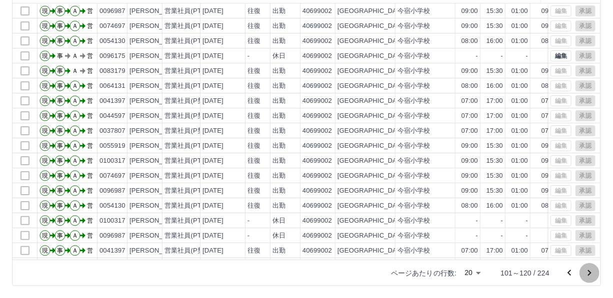
click at [589, 272] on icon "次のページへ" at bounding box center [589, 273] width 12 height 12
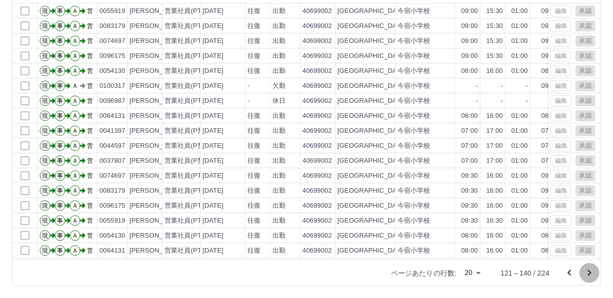
click at [589, 272] on icon "次のページへ" at bounding box center [589, 273] width 12 height 12
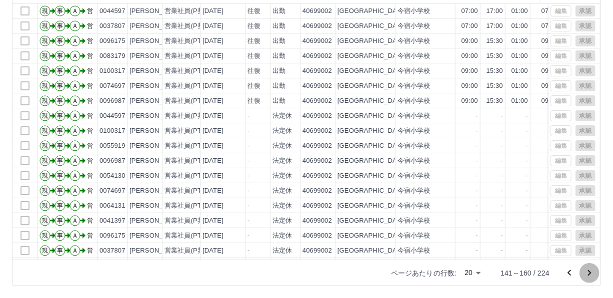
click at [589, 272] on icon "次のページへ" at bounding box center [589, 273] width 12 height 12
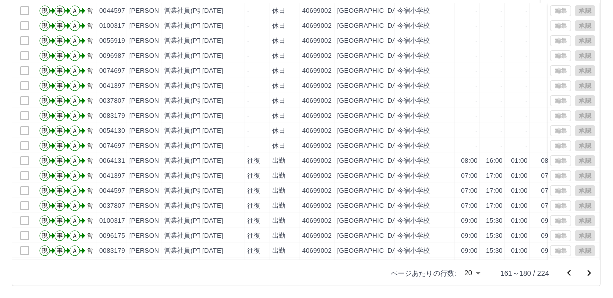
click at [589, 272] on icon "次のページへ" at bounding box center [589, 273] width 12 height 12
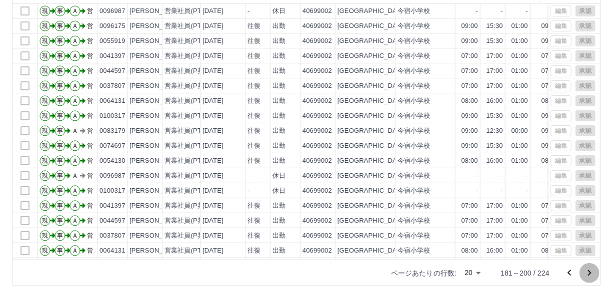
click at [589, 272] on icon "次のページへ" at bounding box center [589, 273] width 12 height 12
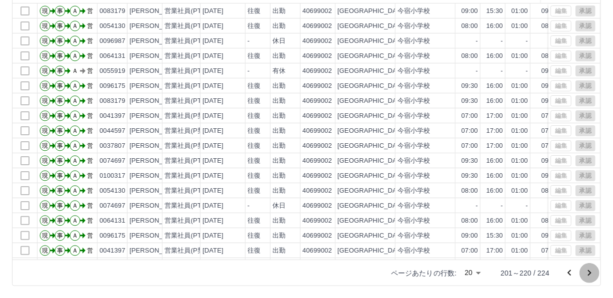
click at [589, 272] on icon "次のページへ" at bounding box center [589, 273] width 12 height 12
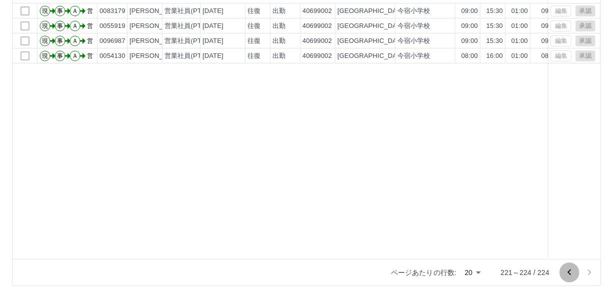
click at [568, 273] on icon "前のページへ" at bounding box center [568, 273] width 3 height 6
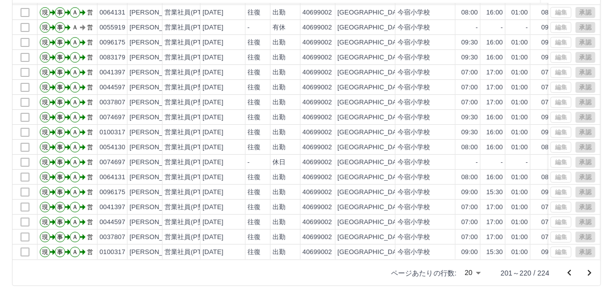
scroll to position [50, 0]
click at [569, 272] on icon "前のページへ" at bounding box center [568, 273] width 3 height 6
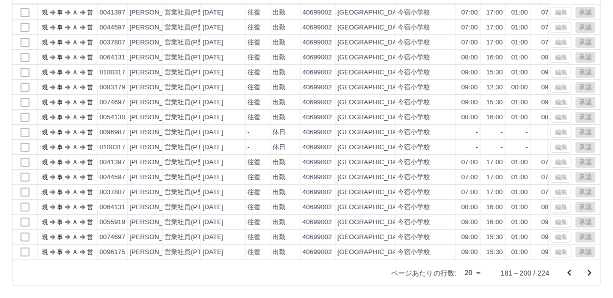
scroll to position [0, 0]
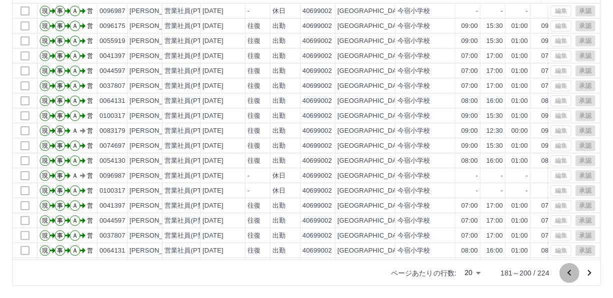
click at [569, 274] on icon "前のページへ" at bounding box center [569, 273] width 12 height 12
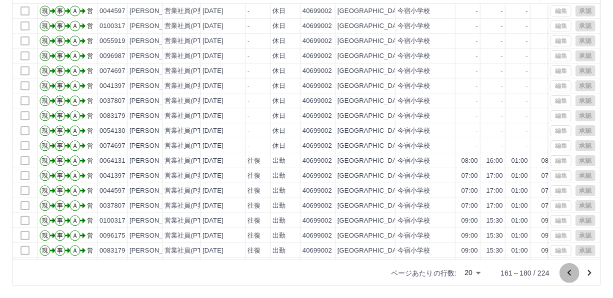
click at [569, 274] on icon "前のページへ" at bounding box center [569, 273] width 12 height 12
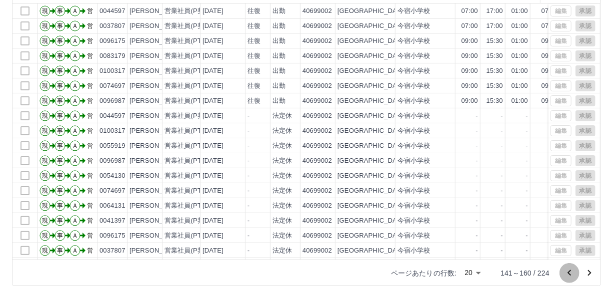
click at [569, 274] on icon "前のページへ" at bounding box center [569, 273] width 12 height 12
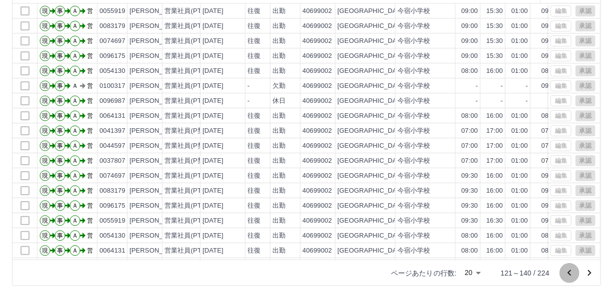
click at [569, 274] on icon "前のページへ" at bounding box center [569, 273] width 12 height 12
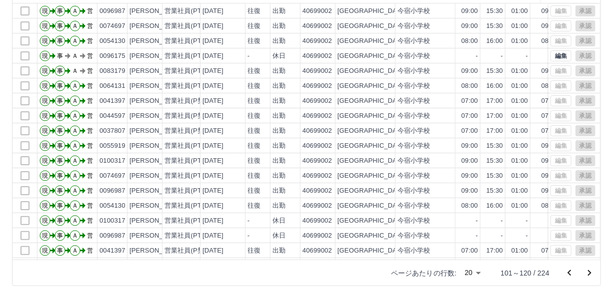
click at [569, 274] on icon "前のページへ" at bounding box center [569, 273] width 12 height 12
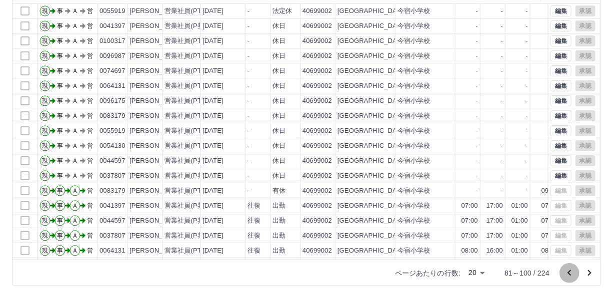
click at [569, 274] on icon "前のページへ" at bounding box center [569, 273] width 12 height 12
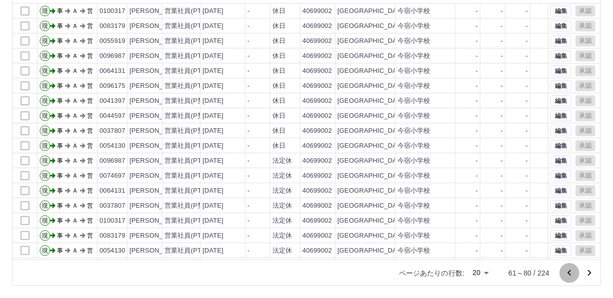
click at [569, 274] on icon "前のページへ" at bounding box center [569, 273] width 12 height 12
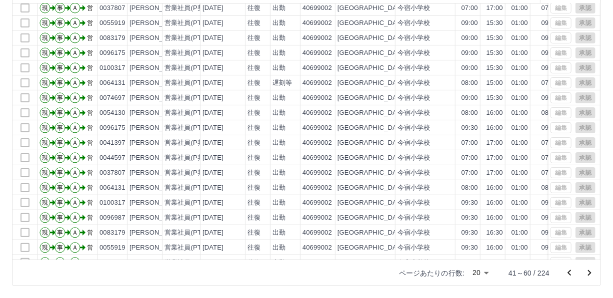
scroll to position [14, 0]
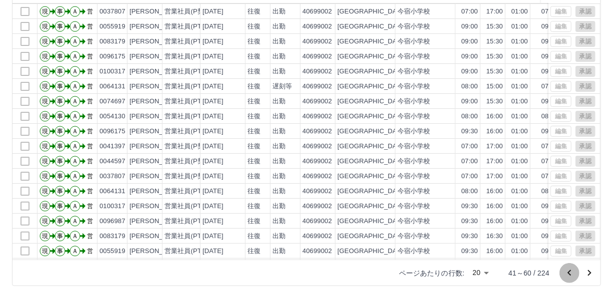
click at [568, 273] on icon "前のページへ" at bounding box center [568, 273] width 3 height 6
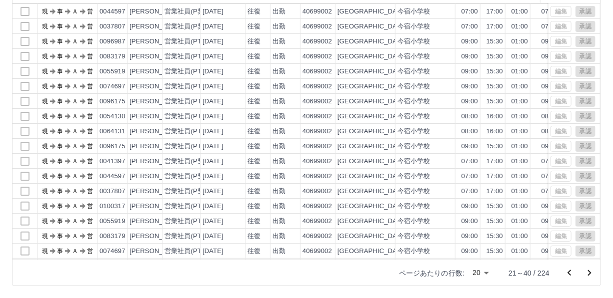
scroll to position [0, 0]
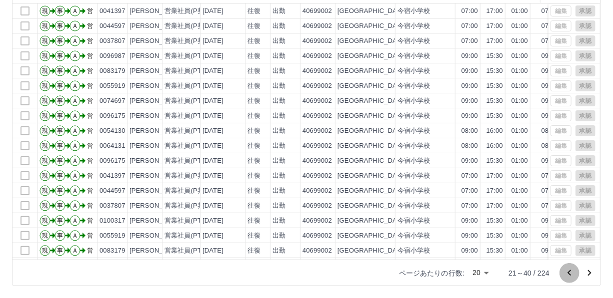
click at [568, 274] on icon "前のページへ" at bounding box center [569, 273] width 12 height 12
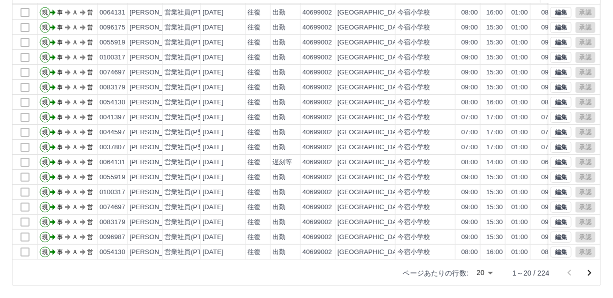
scroll to position [50, 0]
click at [590, 270] on icon "次のページへ" at bounding box center [589, 273] width 12 height 12
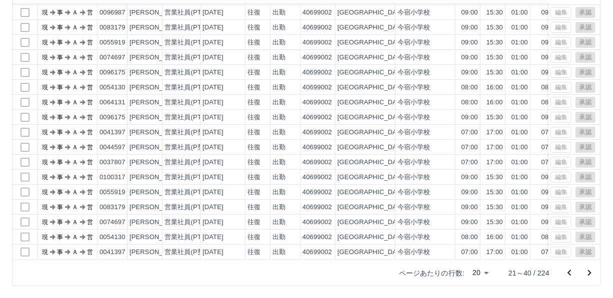
scroll to position [0, 0]
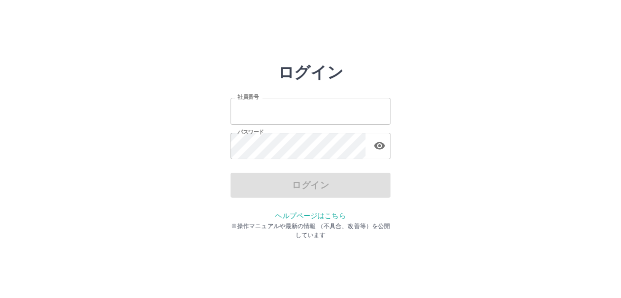
type input "*******"
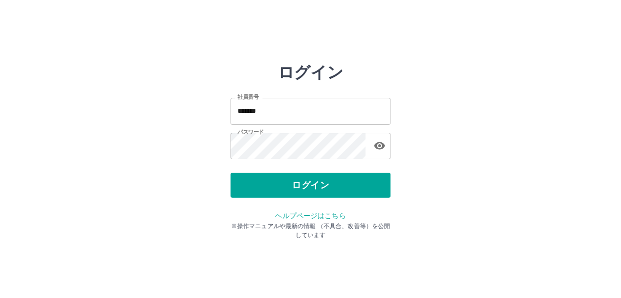
click at [254, 185] on div "ログイン" at bounding box center [310, 185] width 160 height 25
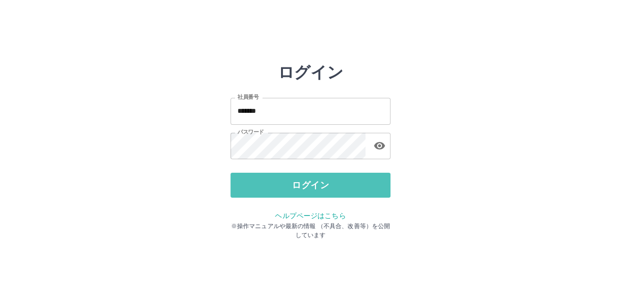
click at [254, 185] on button "ログイン" at bounding box center [310, 185] width 160 height 25
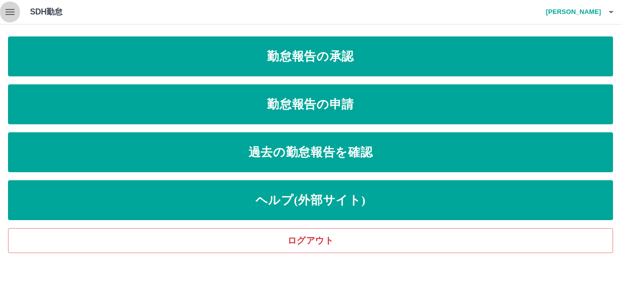
click at [9, 12] on icon "button" at bounding box center [9, 12] width 9 height 6
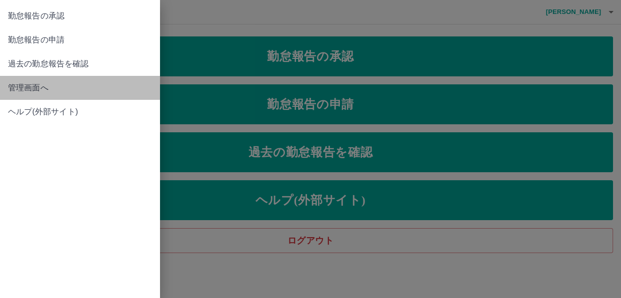
click at [23, 85] on span "管理画面へ" at bounding box center [80, 88] width 144 height 12
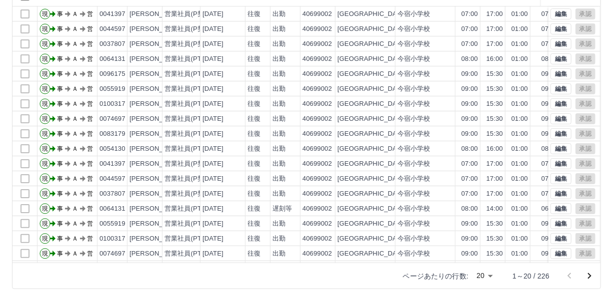
scroll to position [124, 0]
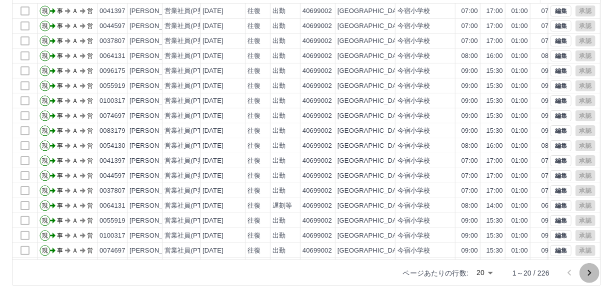
click at [590, 273] on icon "次のページへ" at bounding box center [589, 273] width 3 height 6
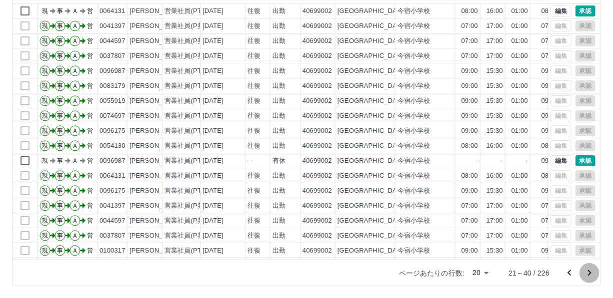
click at [590, 273] on icon "次のページへ" at bounding box center [589, 273] width 3 height 6
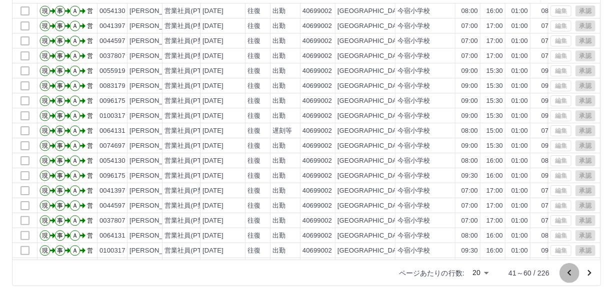
click at [568, 271] on icon "前のページへ" at bounding box center [569, 273] width 12 height 12
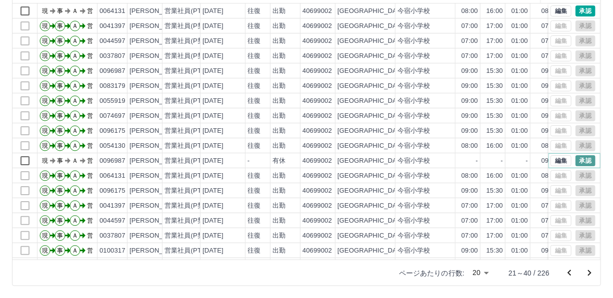
click at [576, 160] on button "承認" at bounding box center [585, 160] width 20 height 11
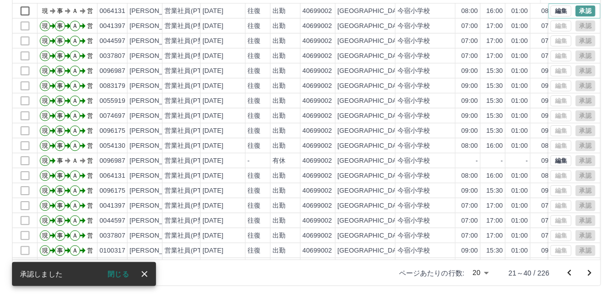
click at [579, 11] on button "承認" at bounding box center [585, 10] width 20 height 11
